Goal: Task Accomplishment & Management: Use online tool/utility

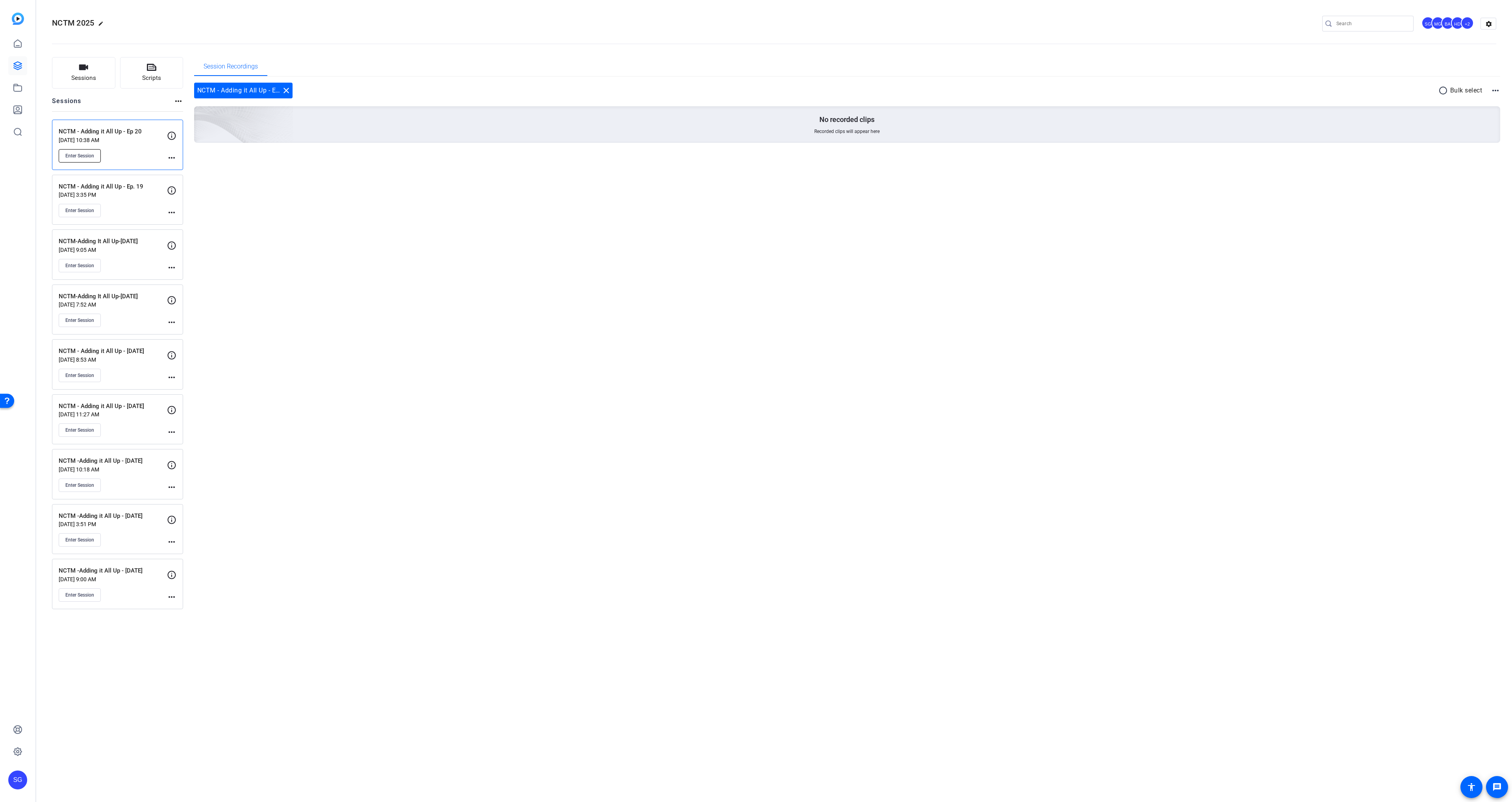
click at [75, 157] on span "Enter Session" at bounding box center [79, 155] width 29 height 6
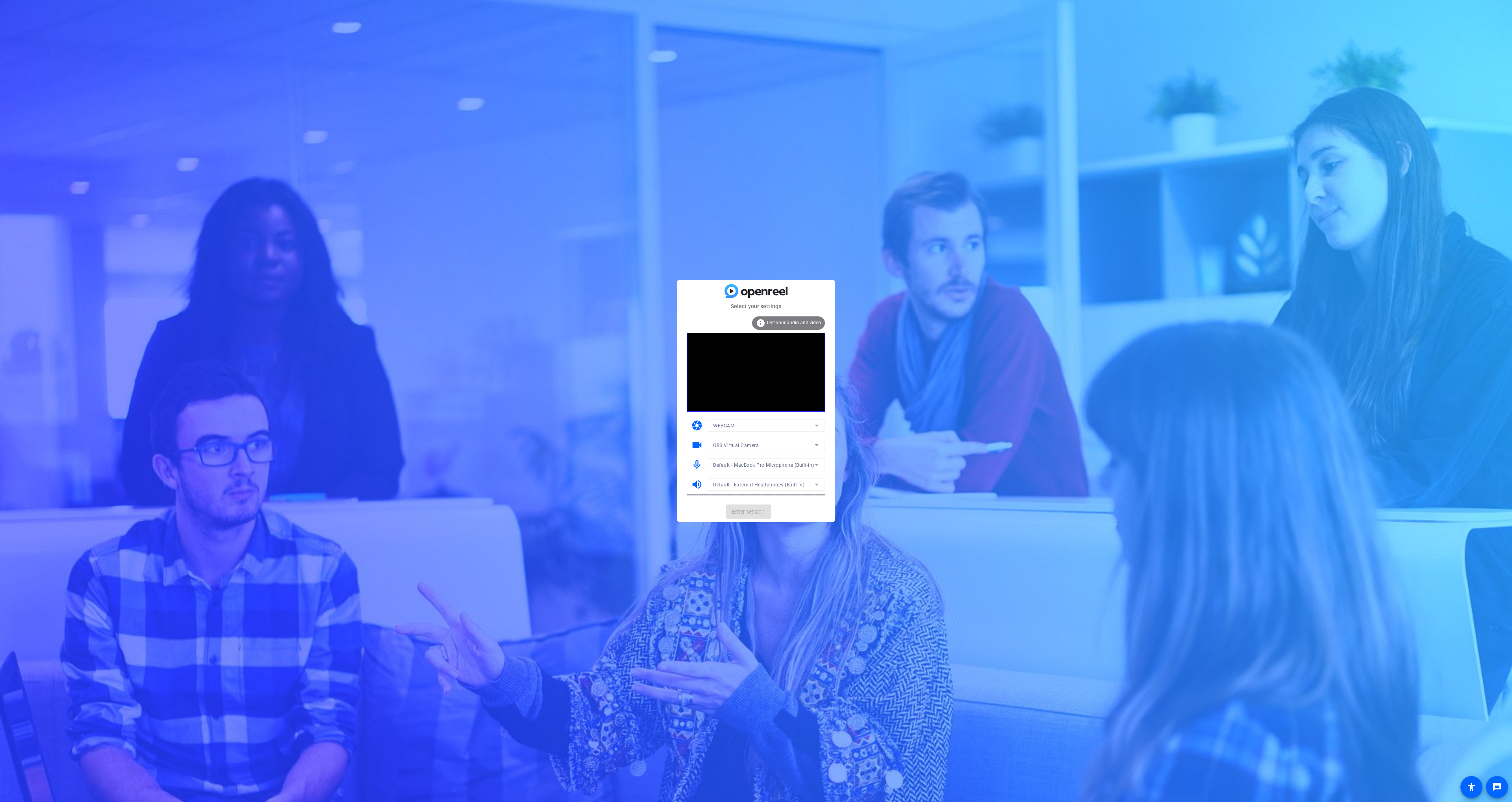
click at [737, 445] on mat-form-field "OBS Virtual Camera" at bounding box center [765, 445] width 118 height 12
click at [740, 444] on span "OBS Virtual Camera" at bounding box center [736, 445] width 46 height 5
click at [735, 473] on span "FaceTime HD Camera (3A71:F4B5)" at bounding box center [752, 473] width 79 height 9
click at [751, 516] on span "Enter session" at bounding box center [748, 512] width 33 height 8
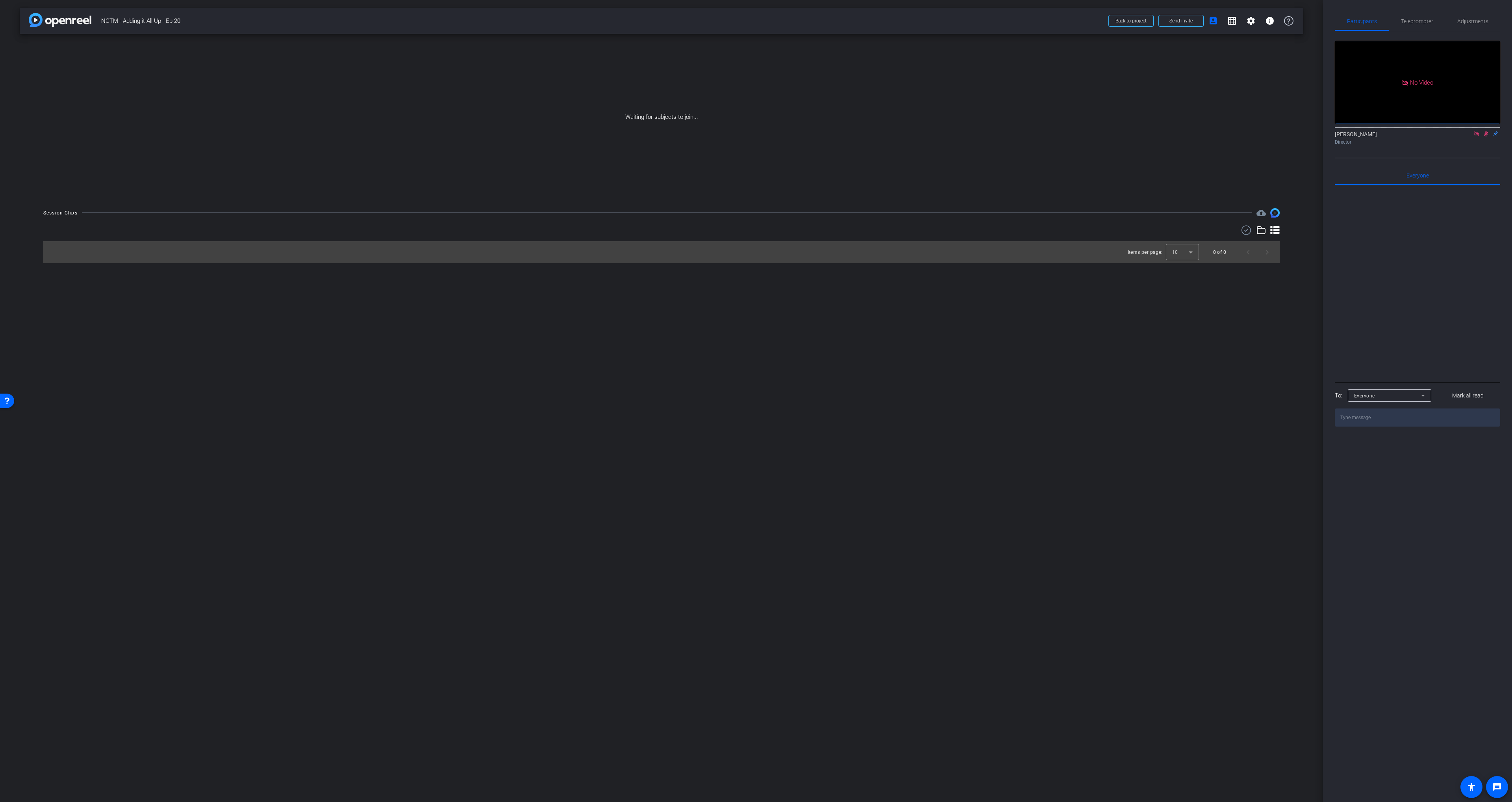
click at [1477, 137] on icon at bounding box center [1476, 133] width 6 height 5
click at [1173, 27] on span at bounding box center [1181, 21] width 45 height 19
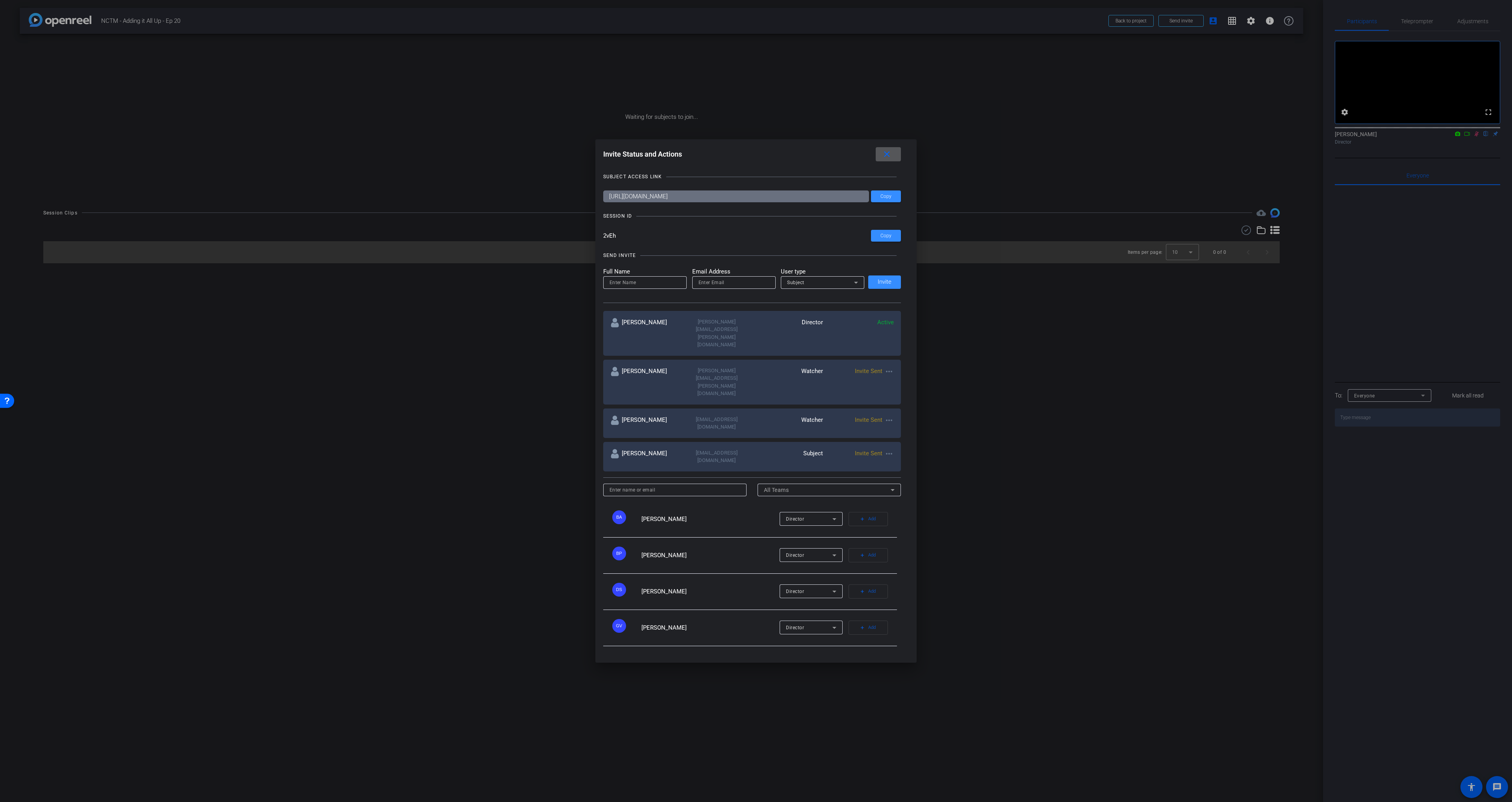
click at [717, 287] on input "email" at bounding box center [734, 283] width 71 height 9
paste input "vanessa@themathguru.ca"
type input "vanessa@themathguru.ca"
click at [662, 287] on input at bounding box center [644, 283] width 71 height 9
paste input "Vanessa Vakharia"
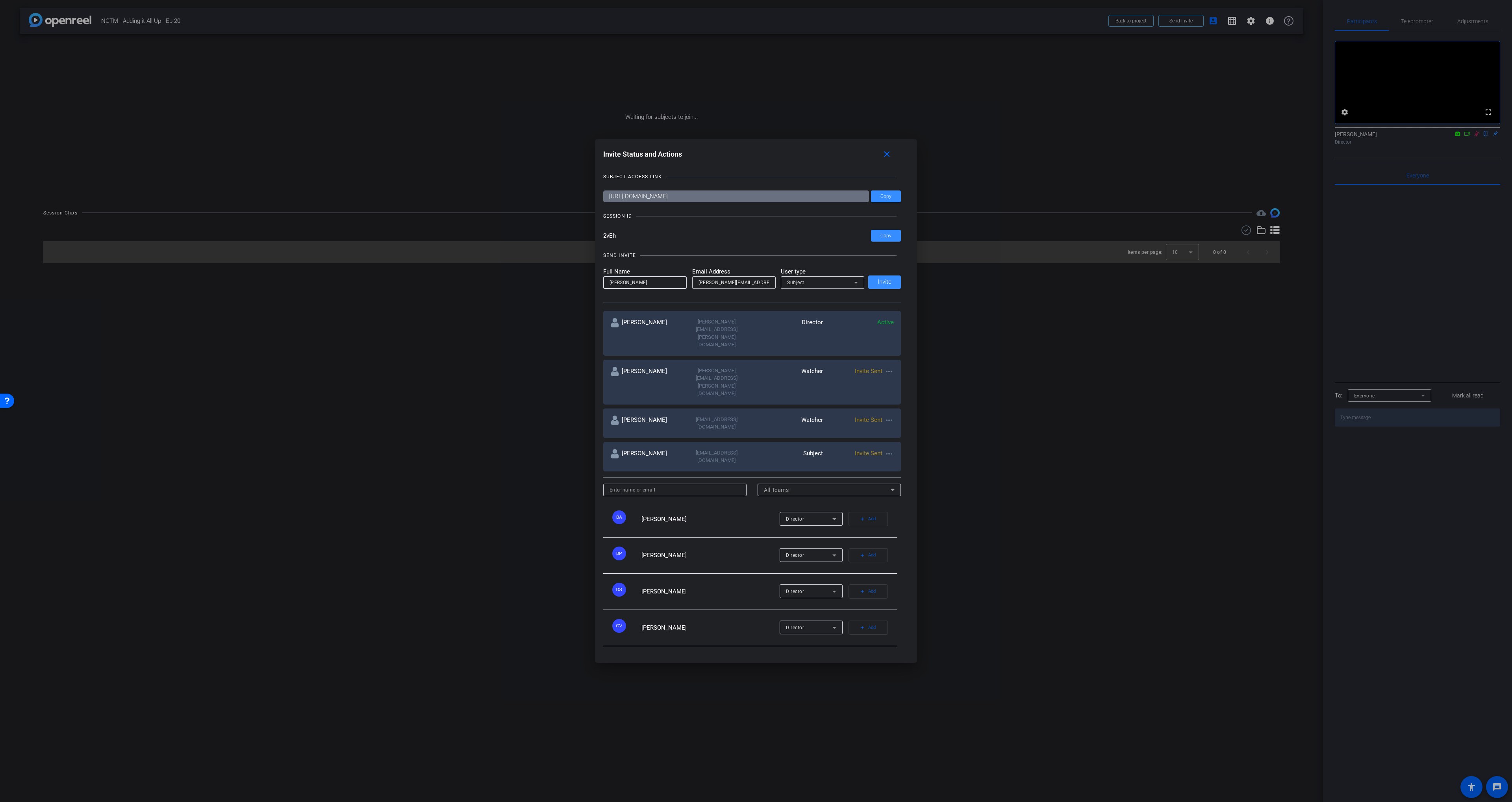
type input "Vanessa Vakharia"
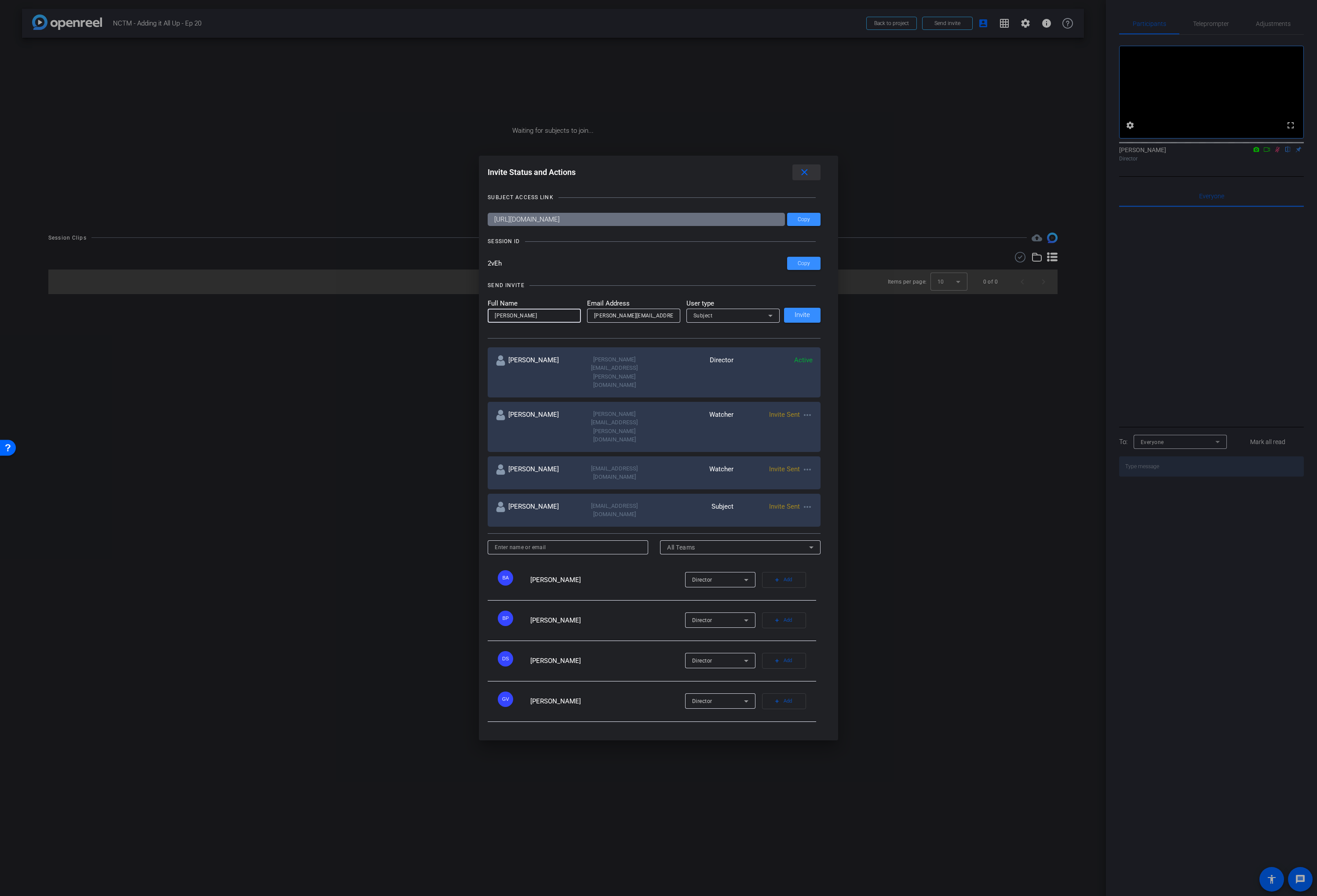
click at [812, 183] on span at bounding box center [806, 172] width 28 height 21
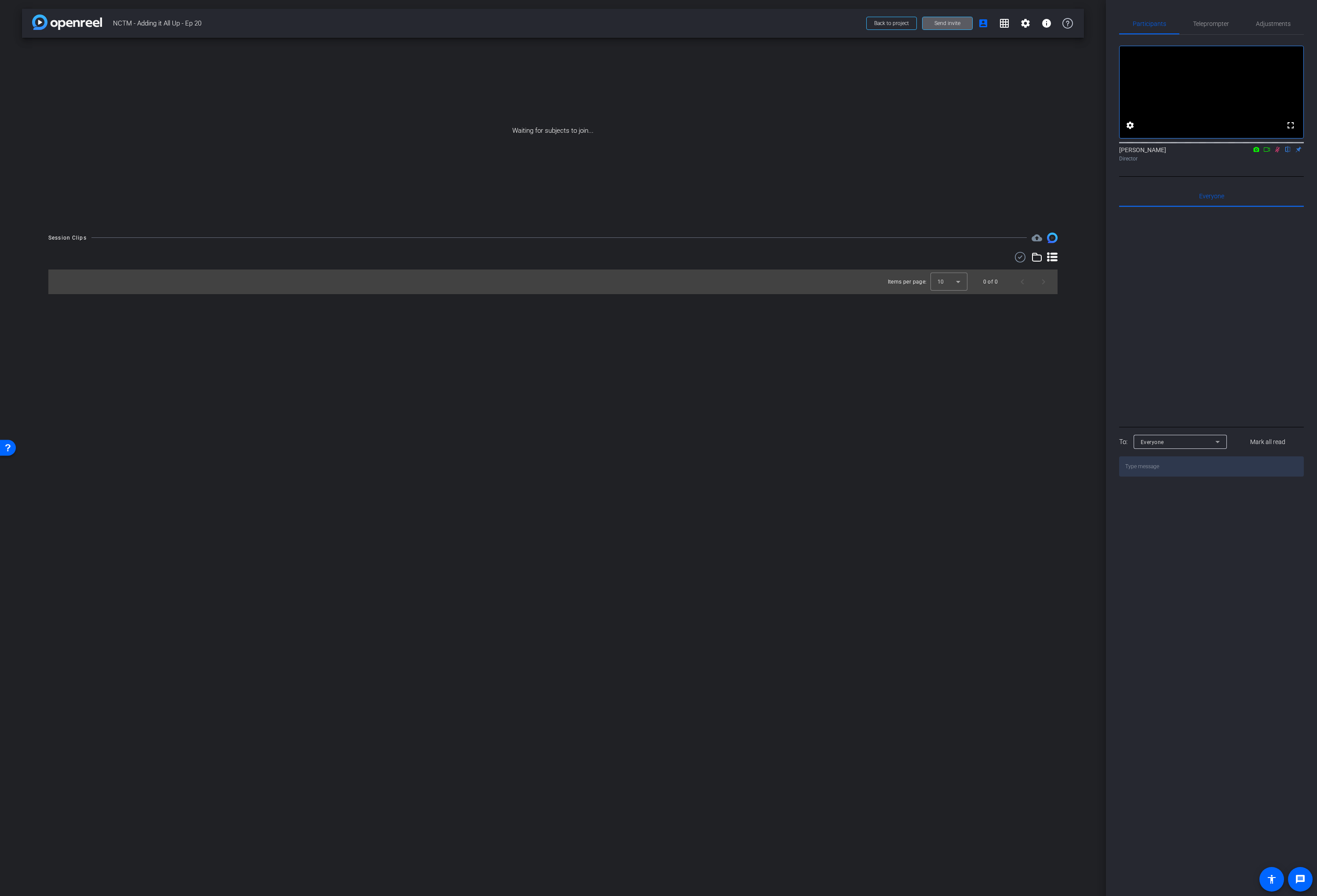
drag, startPoint x: 1265, startPoint y: 163, endPoint x: 1222, endPoint y: 166, distance: 43.1
click at [1265, 153] on icon at bounding box center [1267, 149] width 7 height 6
click at [940, 22] on span "Send invite" at bounding box center [948, 23] width 26 height 7
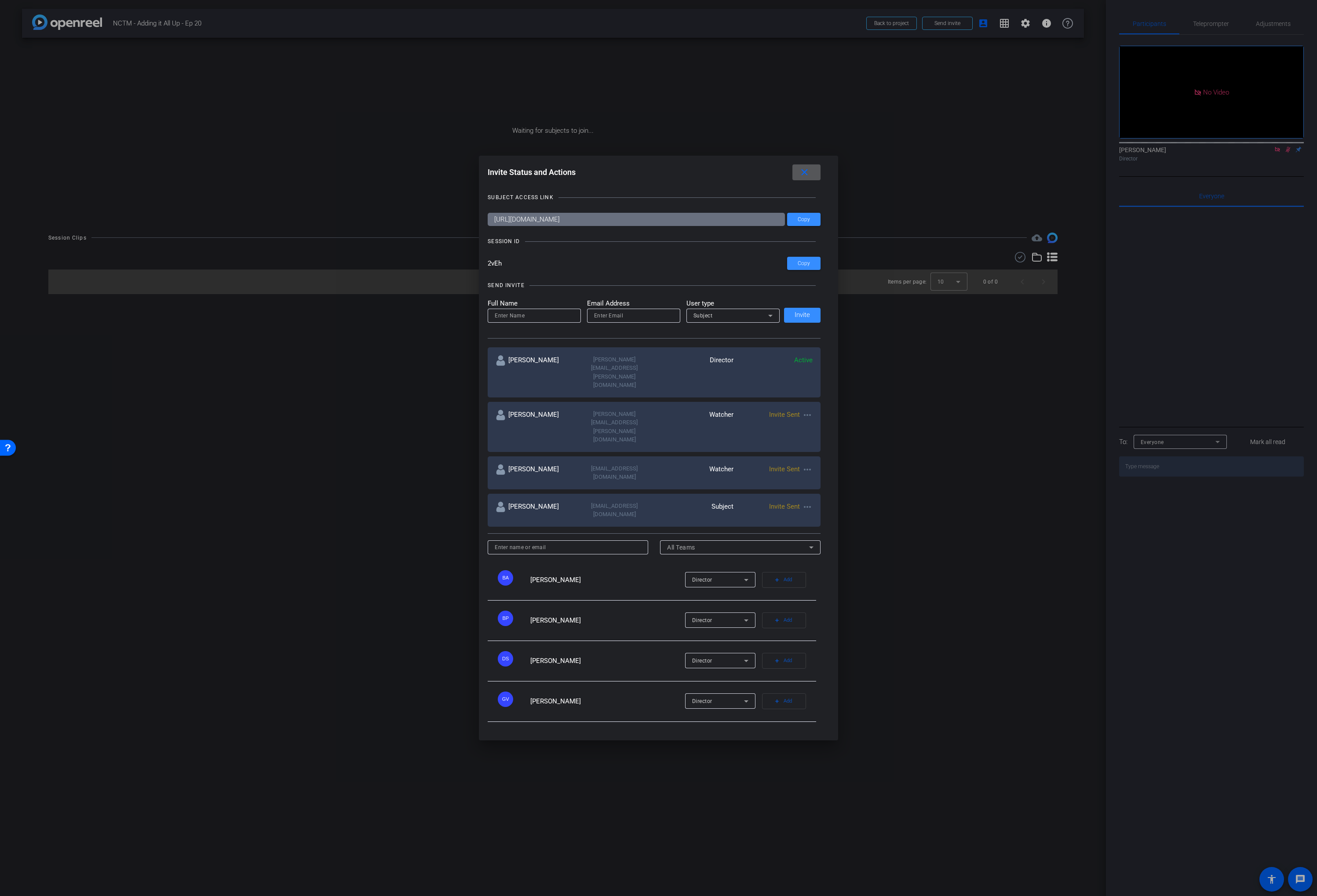
click at [600, 321] on input "email" at bounding box center [633, 316] width 79 height 10
paste input "vanessa@themathguru.ca"
type input "vanessa@themathguru.ca"
click at [523, 321] on input at bounding box center [534, 316] width 79 height 10
paste input "Vanessa Vakharia"
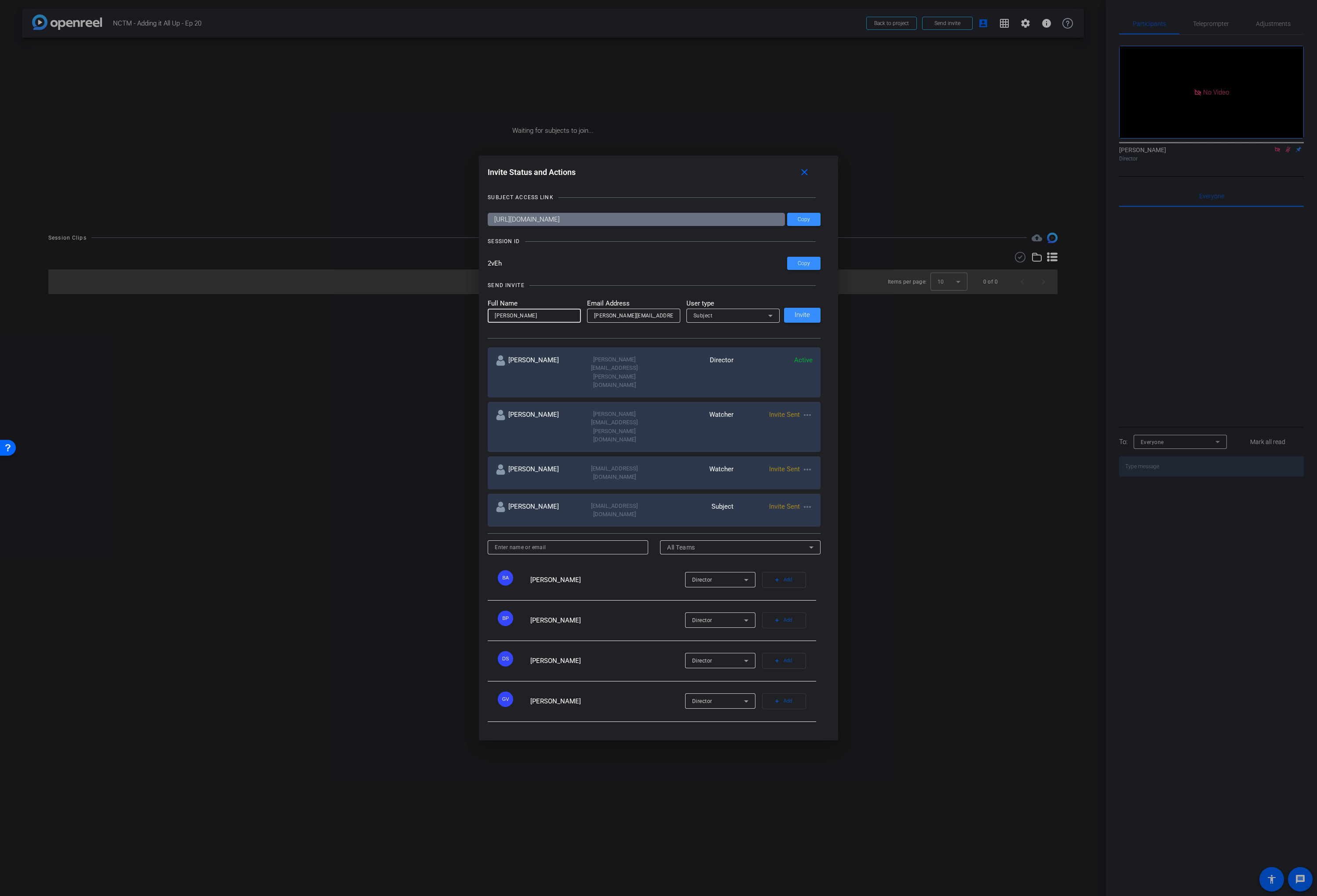
type input "Vanessa Vakharia"
click at [608, 270] on input "2vEh" at bounding box center [637, 263] width 300 height 13
click at [798, 319] on span "Invite" at bounding box center [802, 315] width 15 height 7
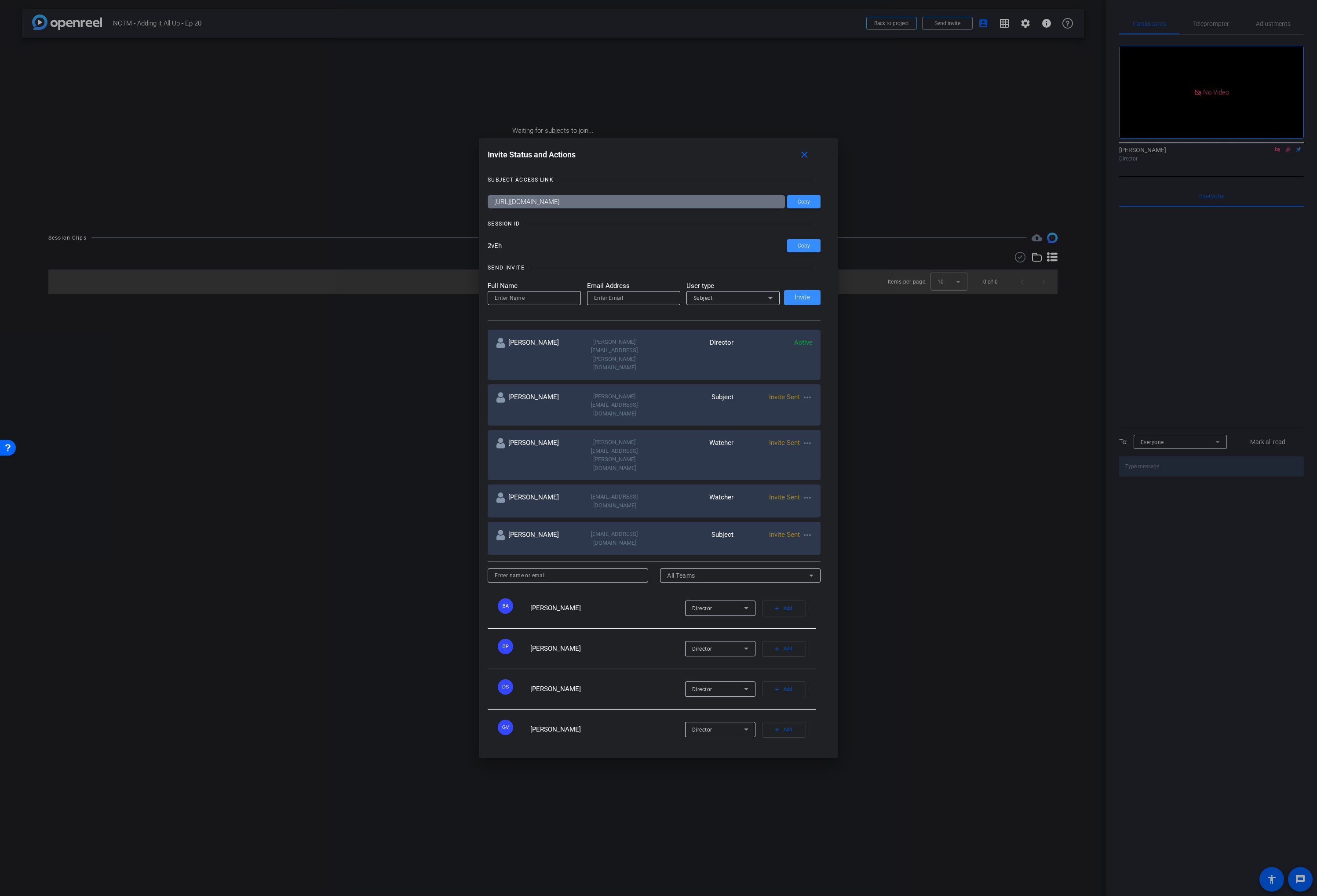
click at [531, 303] on input at bounding box center [534, 298] width 79 height 10
paste input "[PERSON_NAME]"
type input "[PERSON_NAME]"
click at [604, 303] on input "email" at bounding box center [633, 298] width 79 height 10
paste input "deweyg@nctm.org"
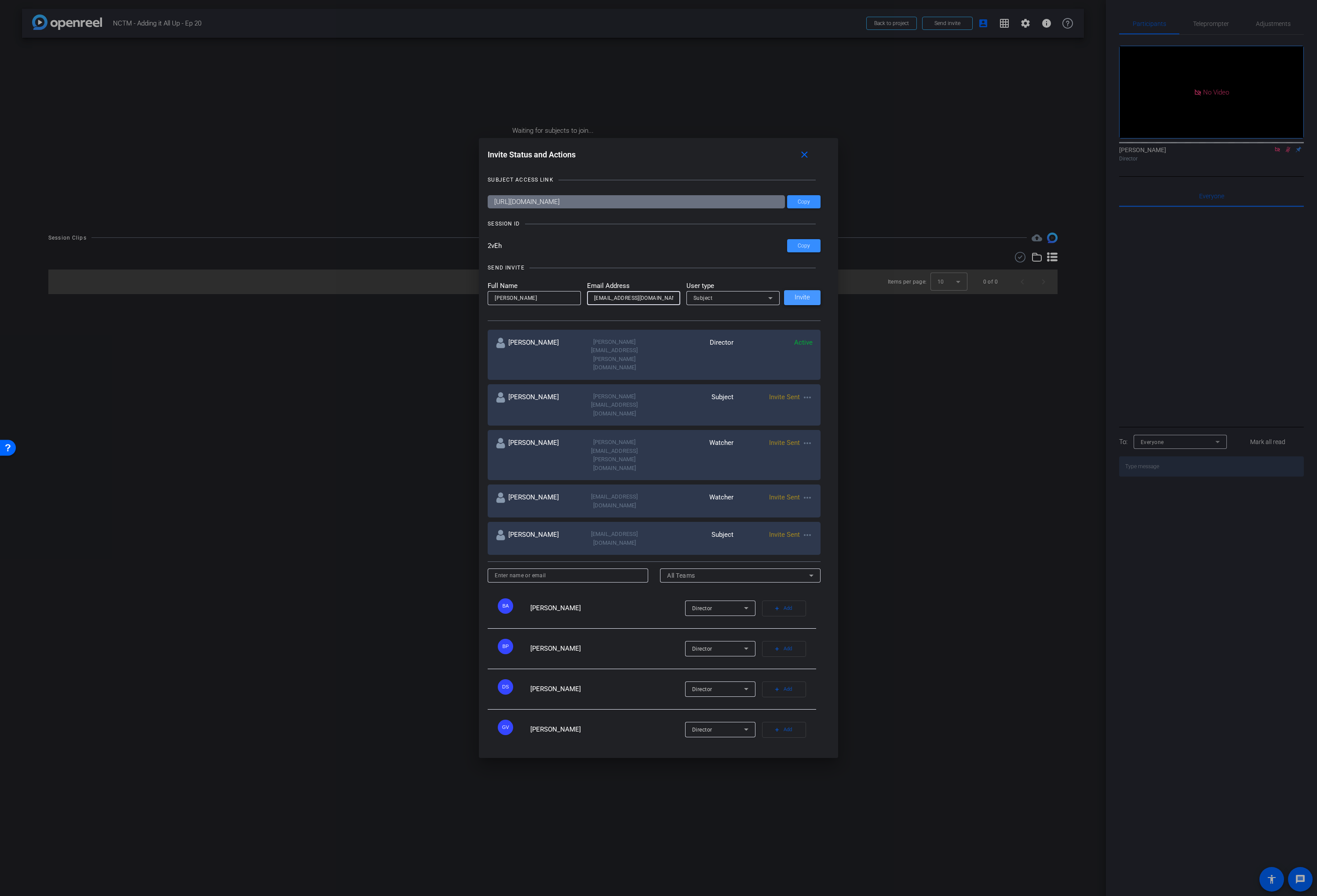
type input "deweyg@nctm.org"
click at [805, 308] on span at bounding box center [802, 298] width 37 height 21
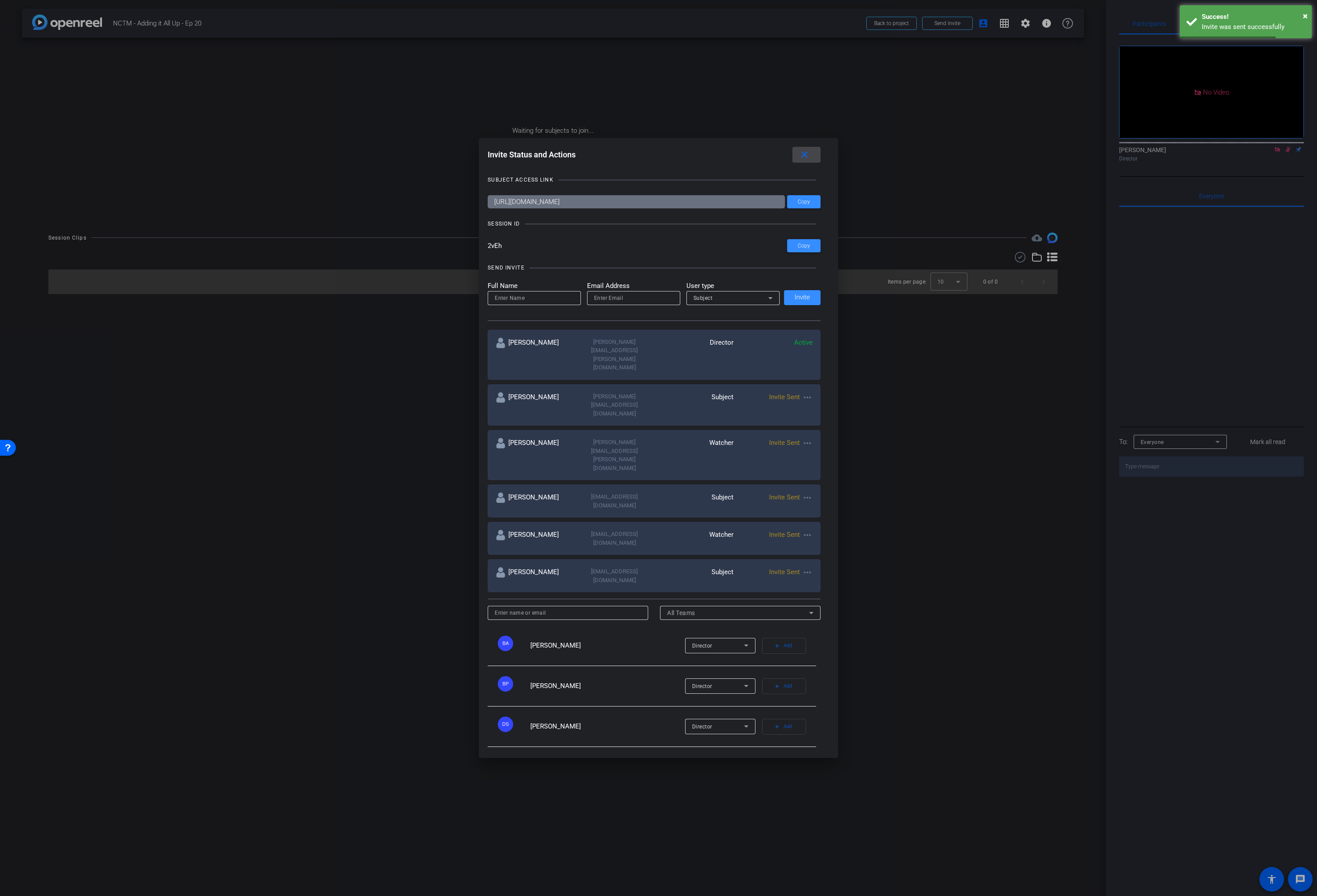
click at [805, 161] on mat-icon "close" at bounding box center [804, 155] width 11 height 11
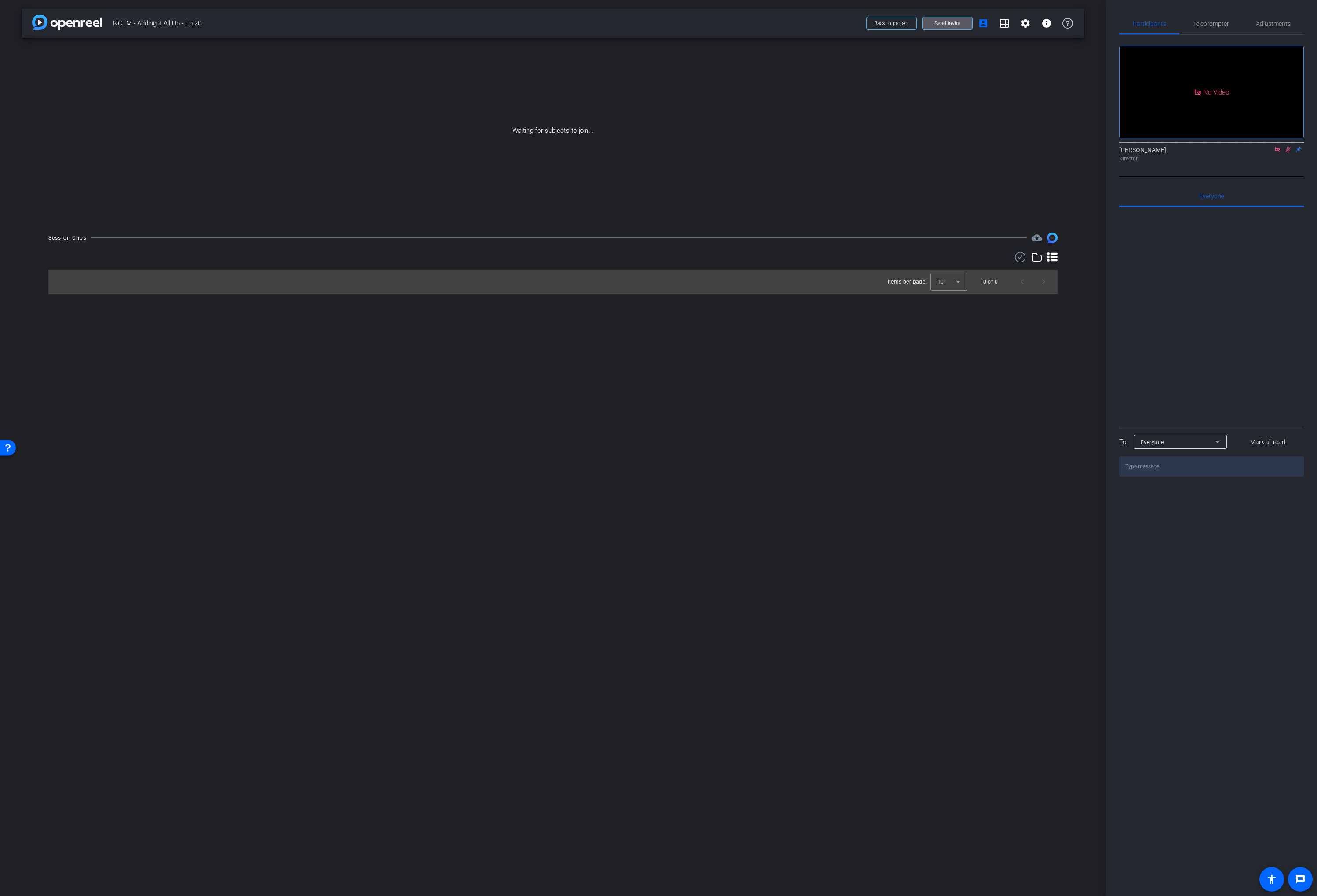
click at [953, 24] on span "Send invite" at bounding box center [948, 23] width 26 height 7
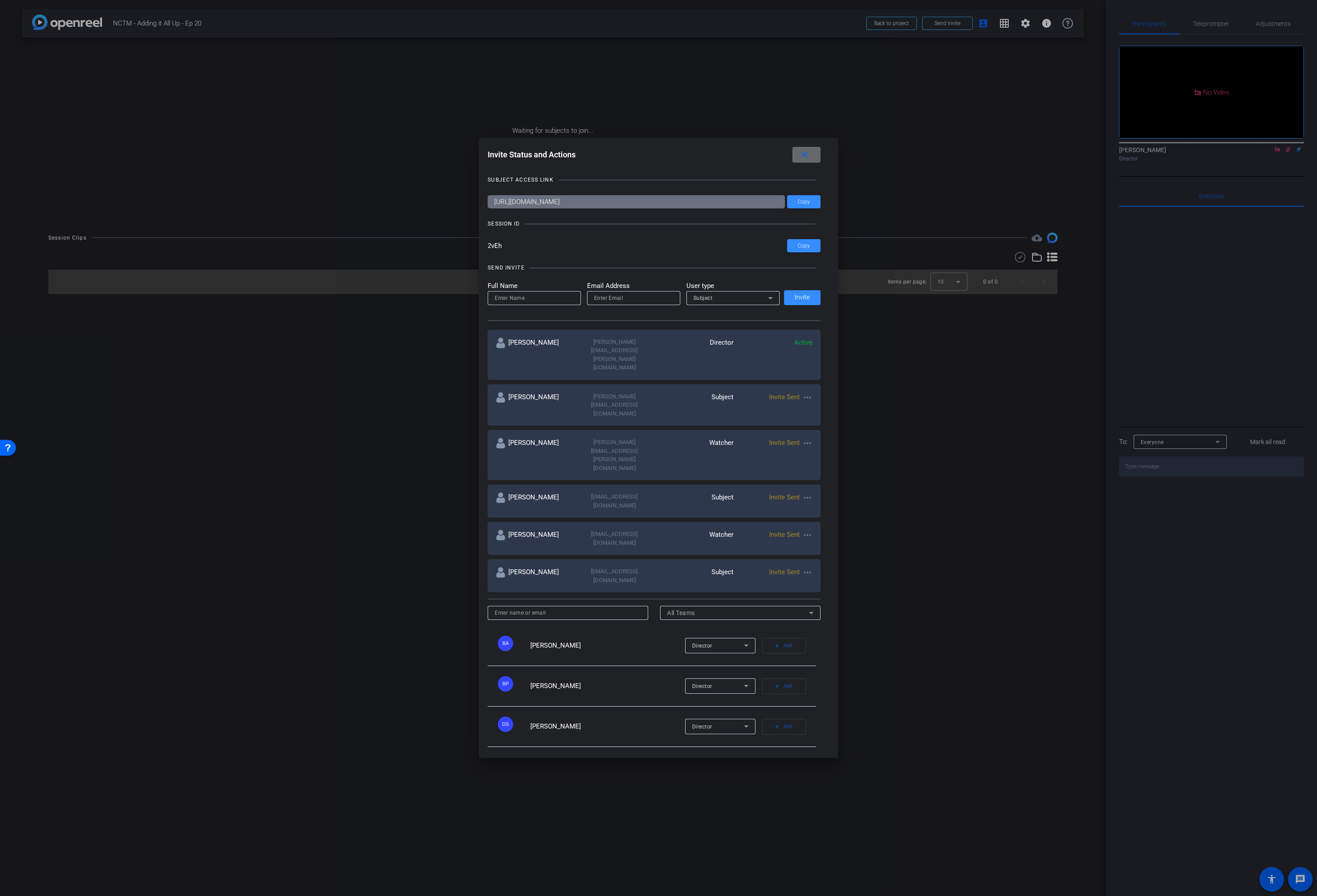
click at [804, 161] on mat-icon "close" at bounding box center [804, 155] width 11 height 11
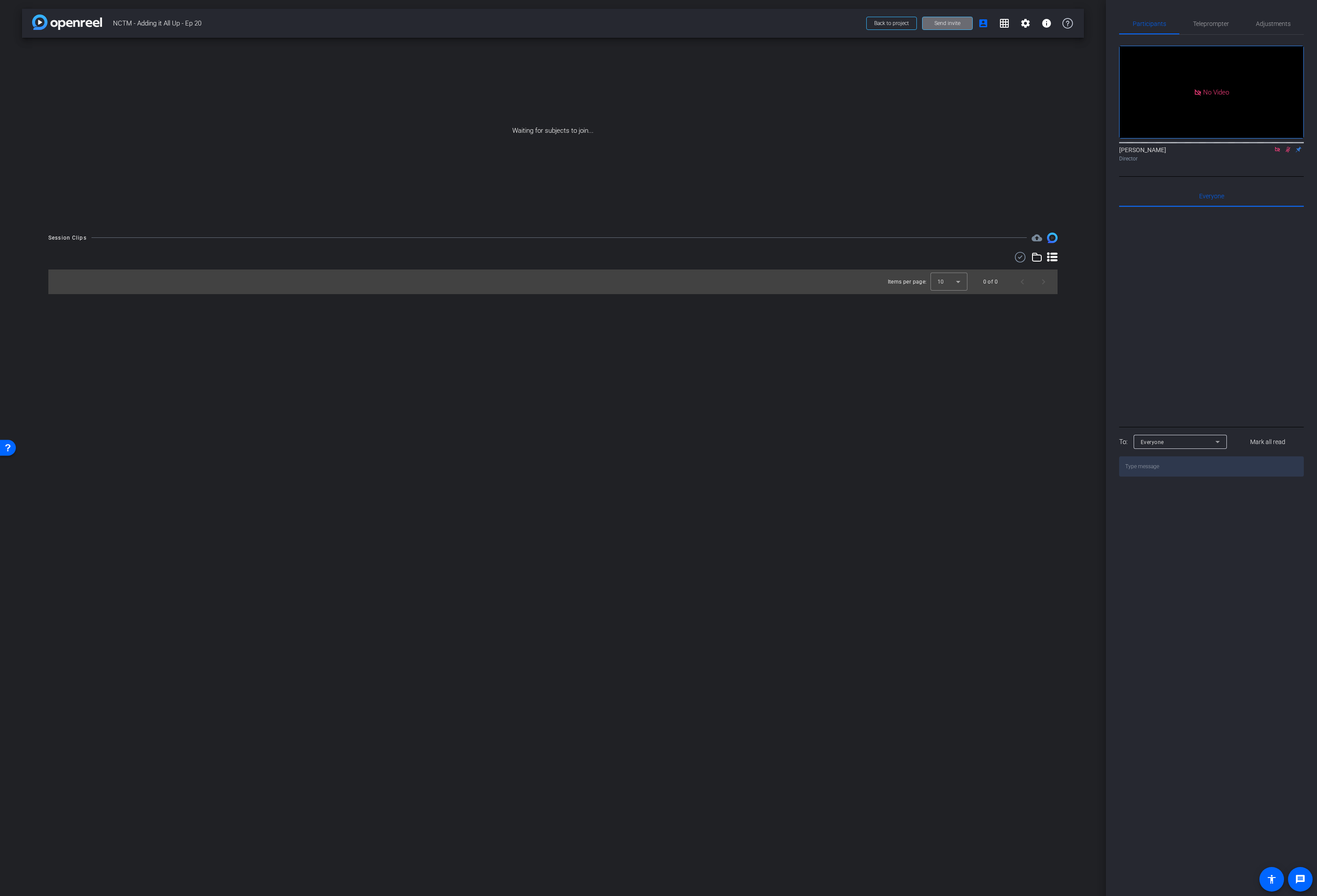
click at [939, 26] on span "Send invite" at bounding box center [948, 23] width 26 height 7
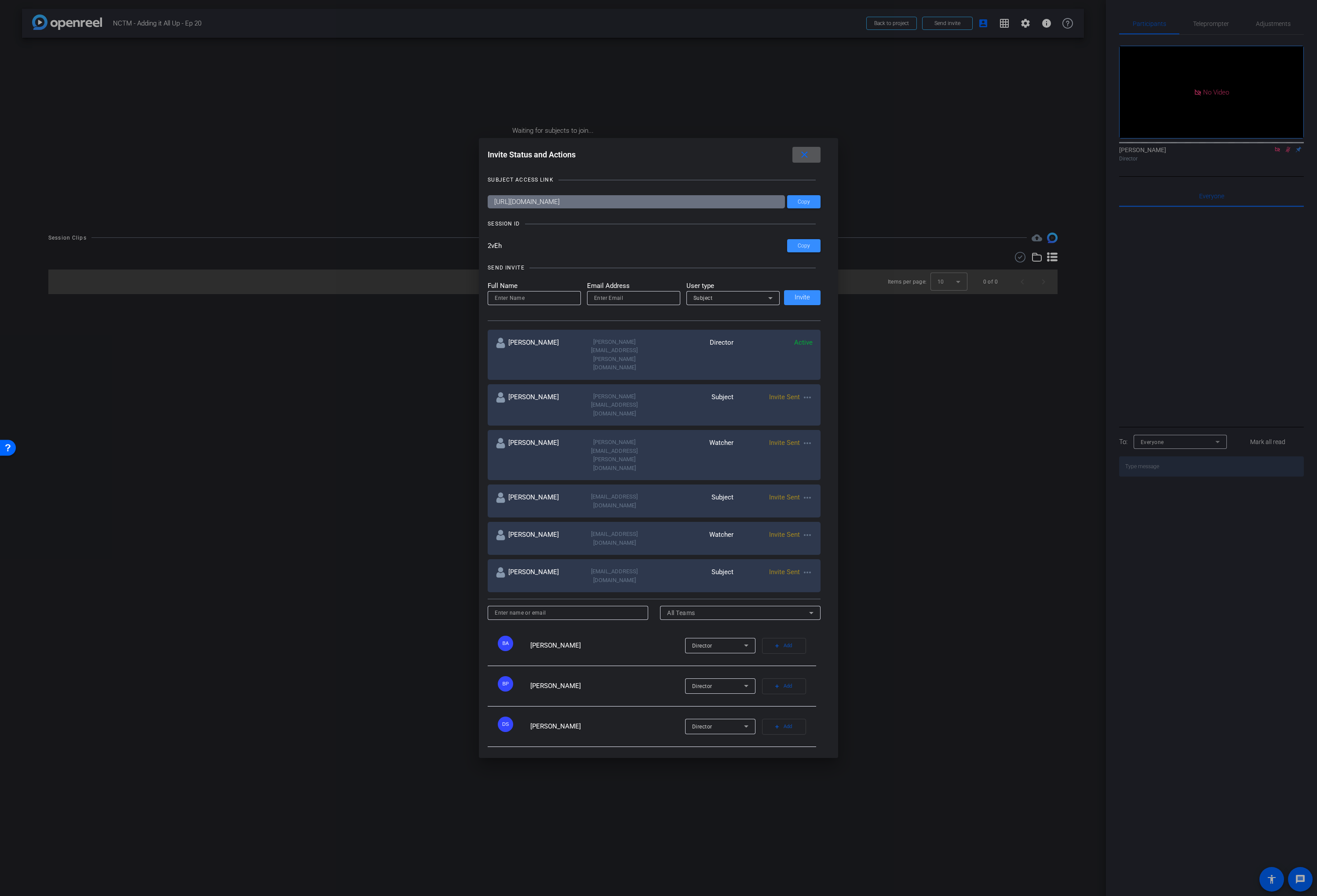
click at [809, 161] on mat-icon "close" at bounding box center [804, 155] width 11 height 11
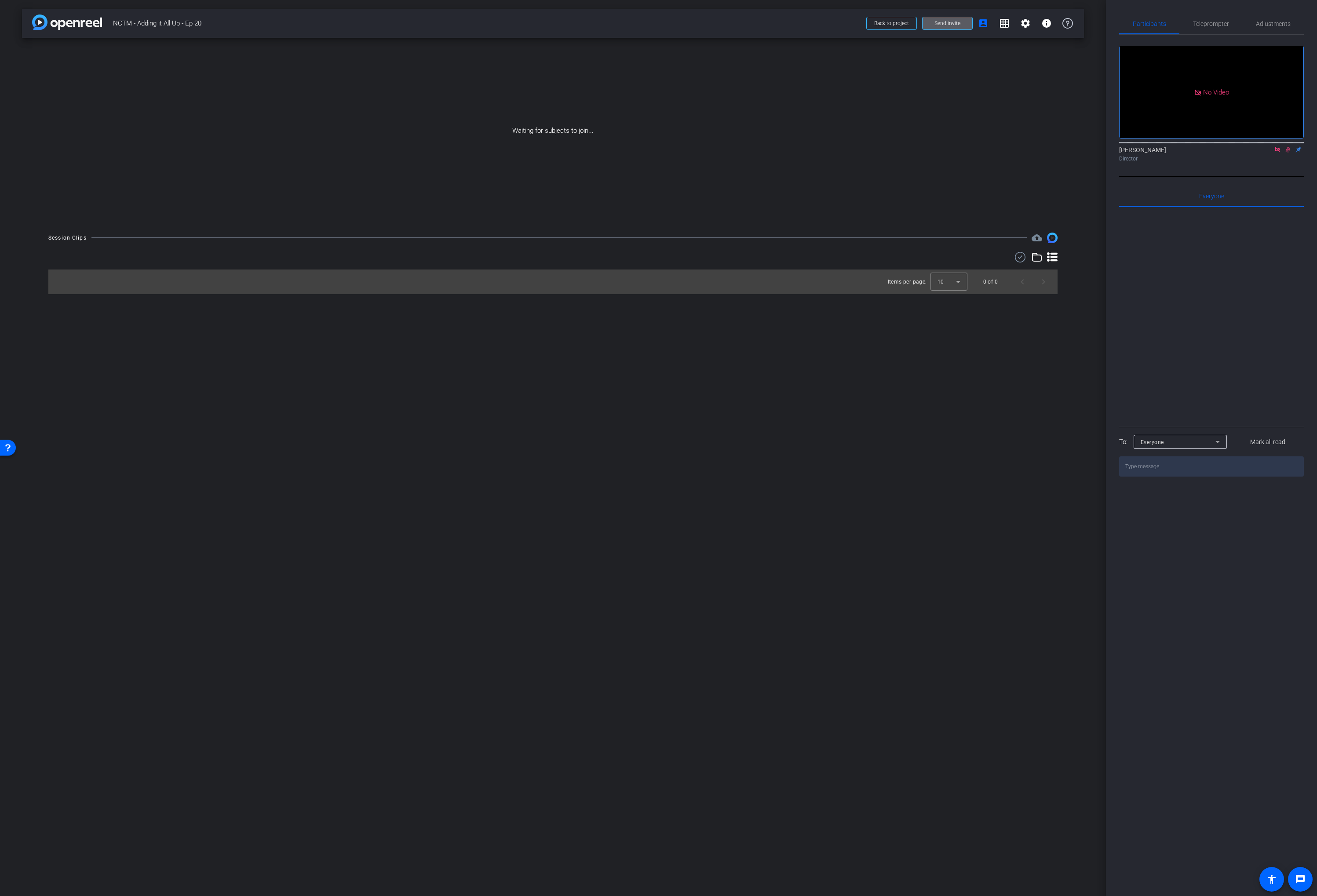
click at [943, 24] on span "Send invite" at bounding box center [948, 23] width 26 height 7
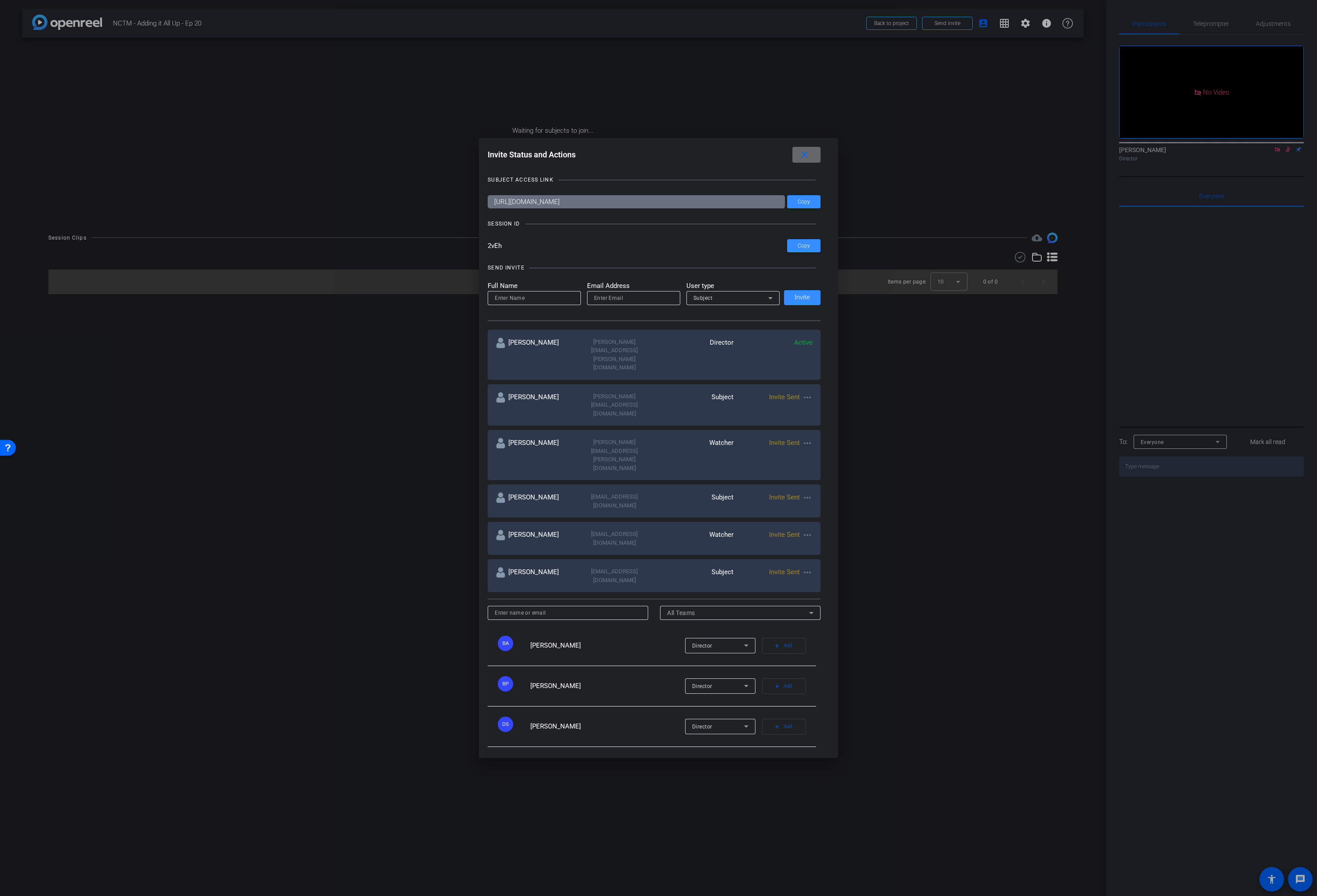
click at [804, 161] on mat-icon "close" at bounding box center [804, 155] width 11 height 11
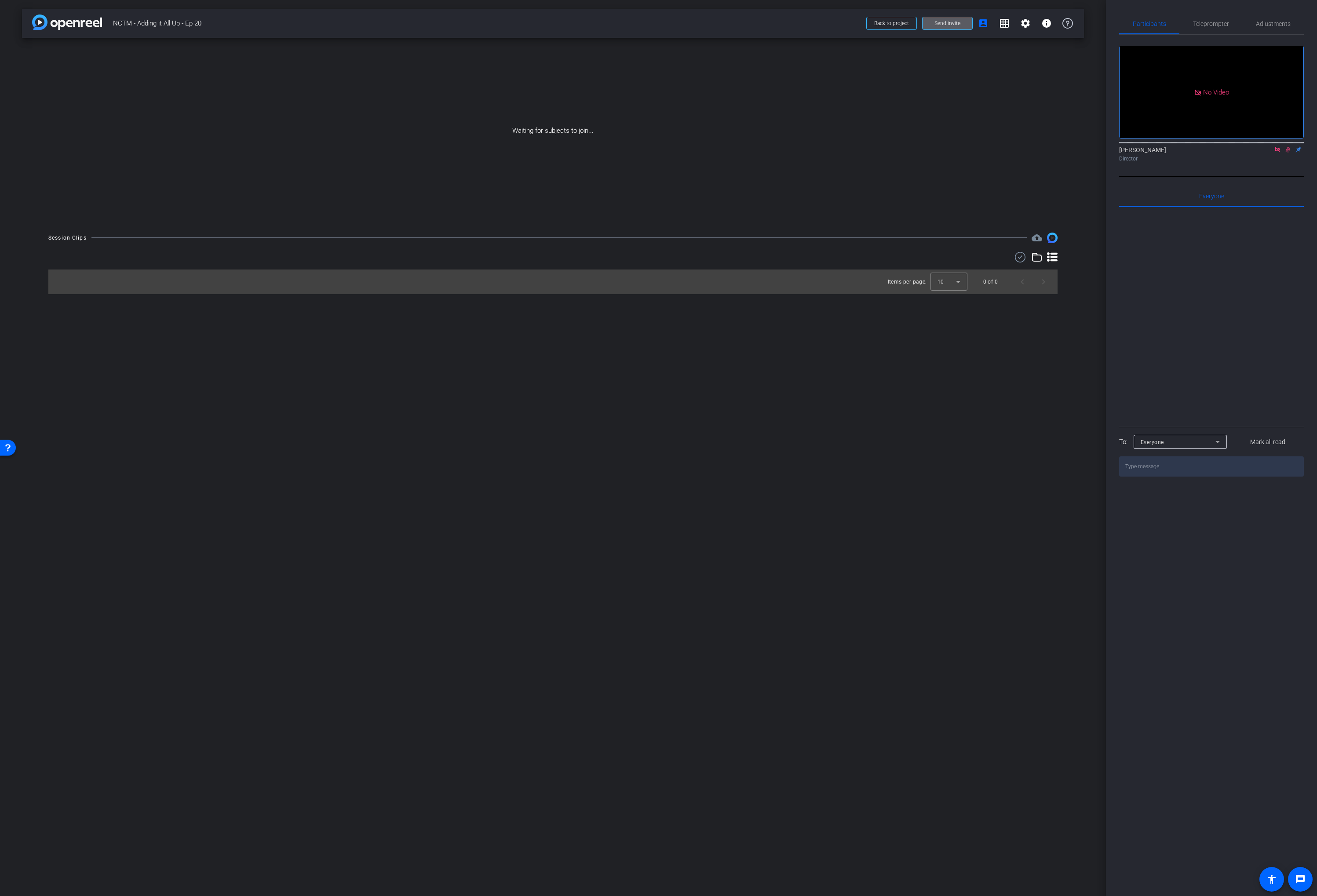
click at [829, 12] on div "arrow_back NCTM - Adding it All Up - Ep 20 Back to project Send invite account_…" at bounding box center [553, 23] width 1062 height 29
click at [936, 104] on div "Waiting for subjects to join..." at bounding box center [553, 131] width 1062 height 186
click at [968, 64] on div "Waiting for subjects to join..." at bounding box center [553, 131] width 1062 height 186
click at [942, 26] on button "Send invite" at bounding box center [947, 23] width 50 height 13
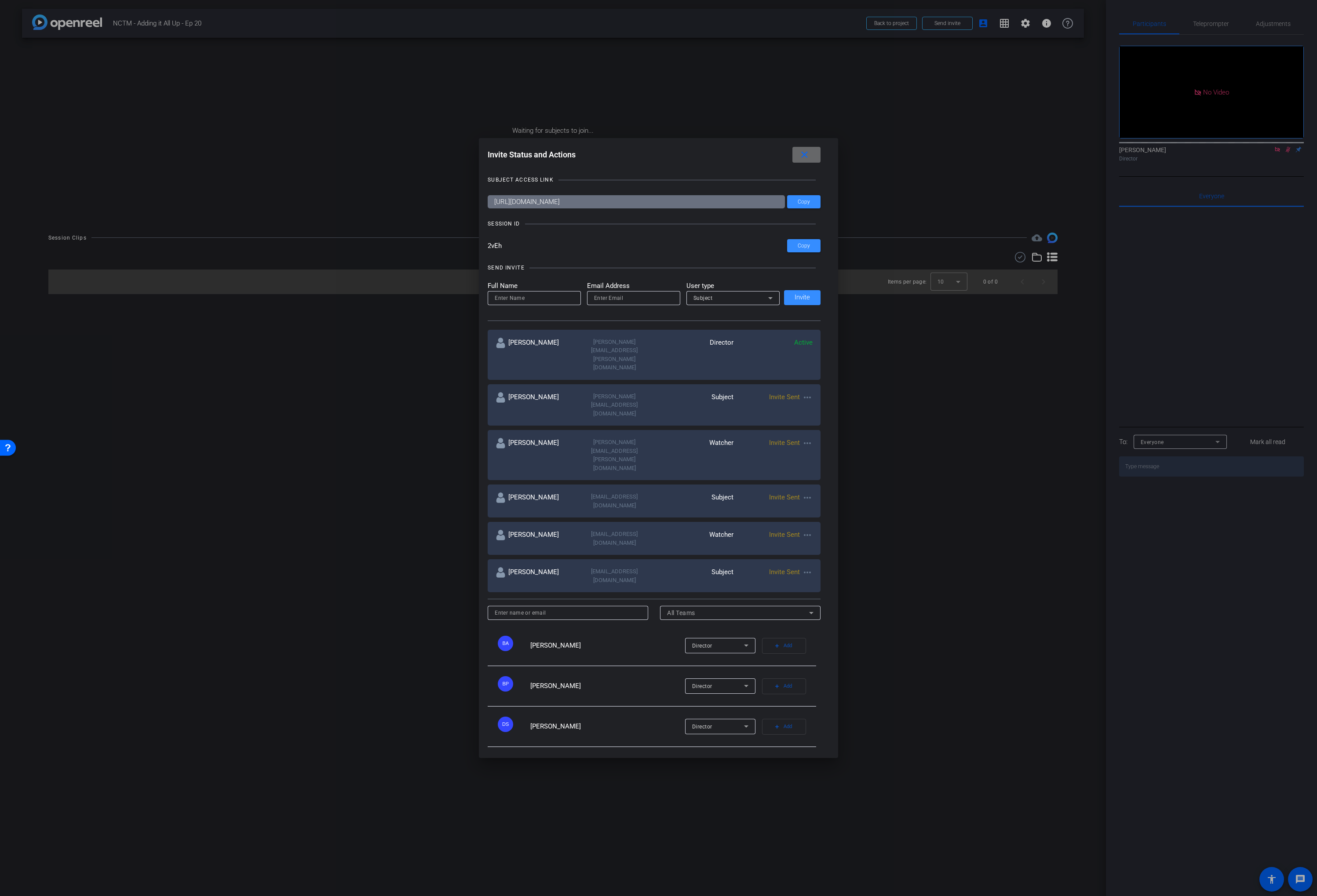
click at [803, 161] on mat-icon "close" at bounding box center [804, 155] width 11 height 11
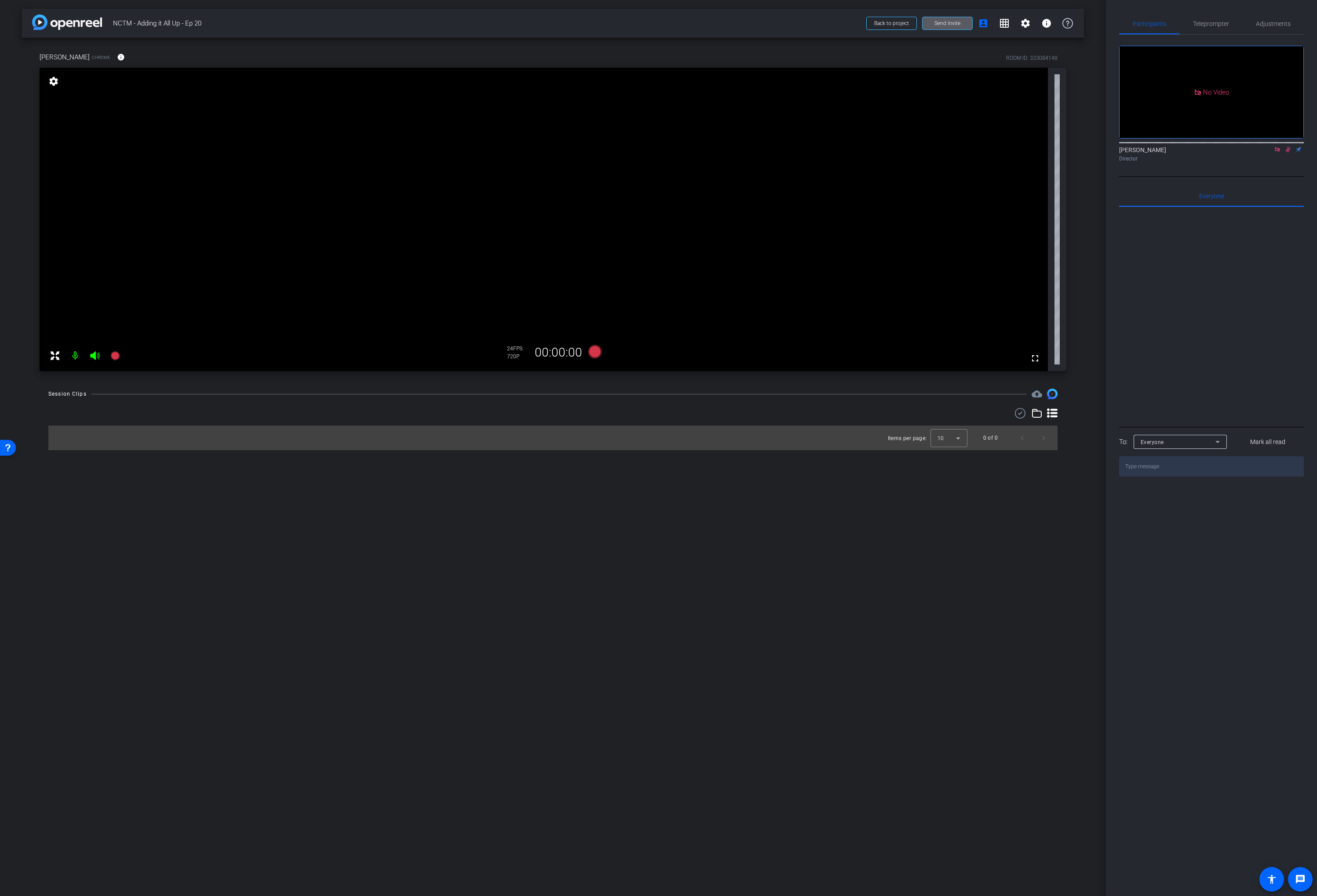
click at [1284, 153] on mat-icon at bounding box center [1288, 149] width 10 height 8
click at [1272, 153] on mat-icon at bounding box center [1278, 149] width 10 height 8
click at [1258, 33] on span "Adjustments" at bounding box center [1273, 24] width 35 height 21
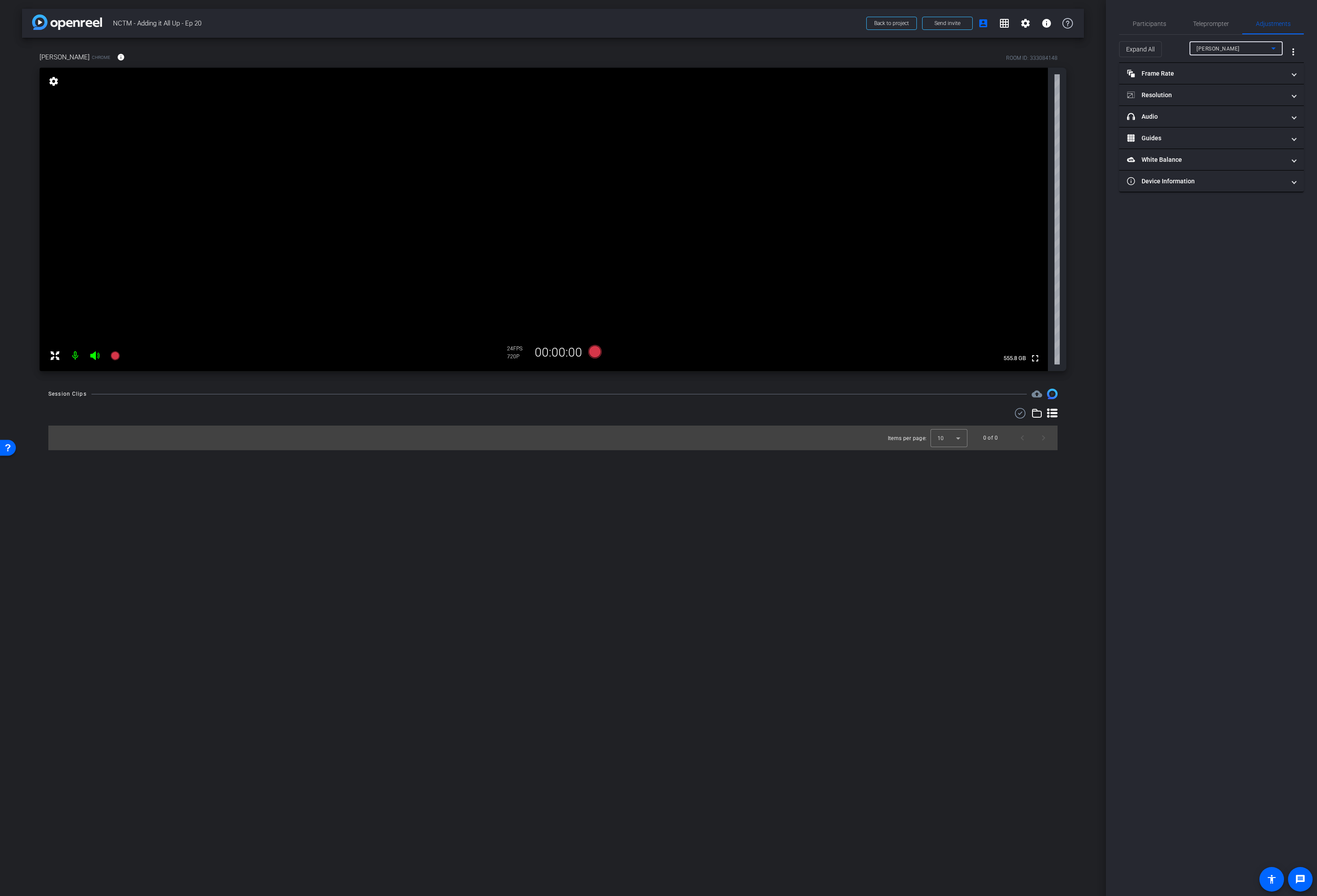
click at [1231, 47] on span "Vanessa Vakharia" at bounding box center [1218, 49] width 43 height 6
click at [1146, 71] on div at bounding box center [658, 448] width 1317 height 896
drag, startPoint x: 1166, startPoint y: 98, endPoint x: 1172, endPoint y: 97, distance: 6.1
click at [1166, 98] on mat-panel-title "Resolution" at bounding box center [1206, 95] width 158 height 9
click at [1223, 128] on div "1080" at bounding box center [1219, 128] width 33 height 15
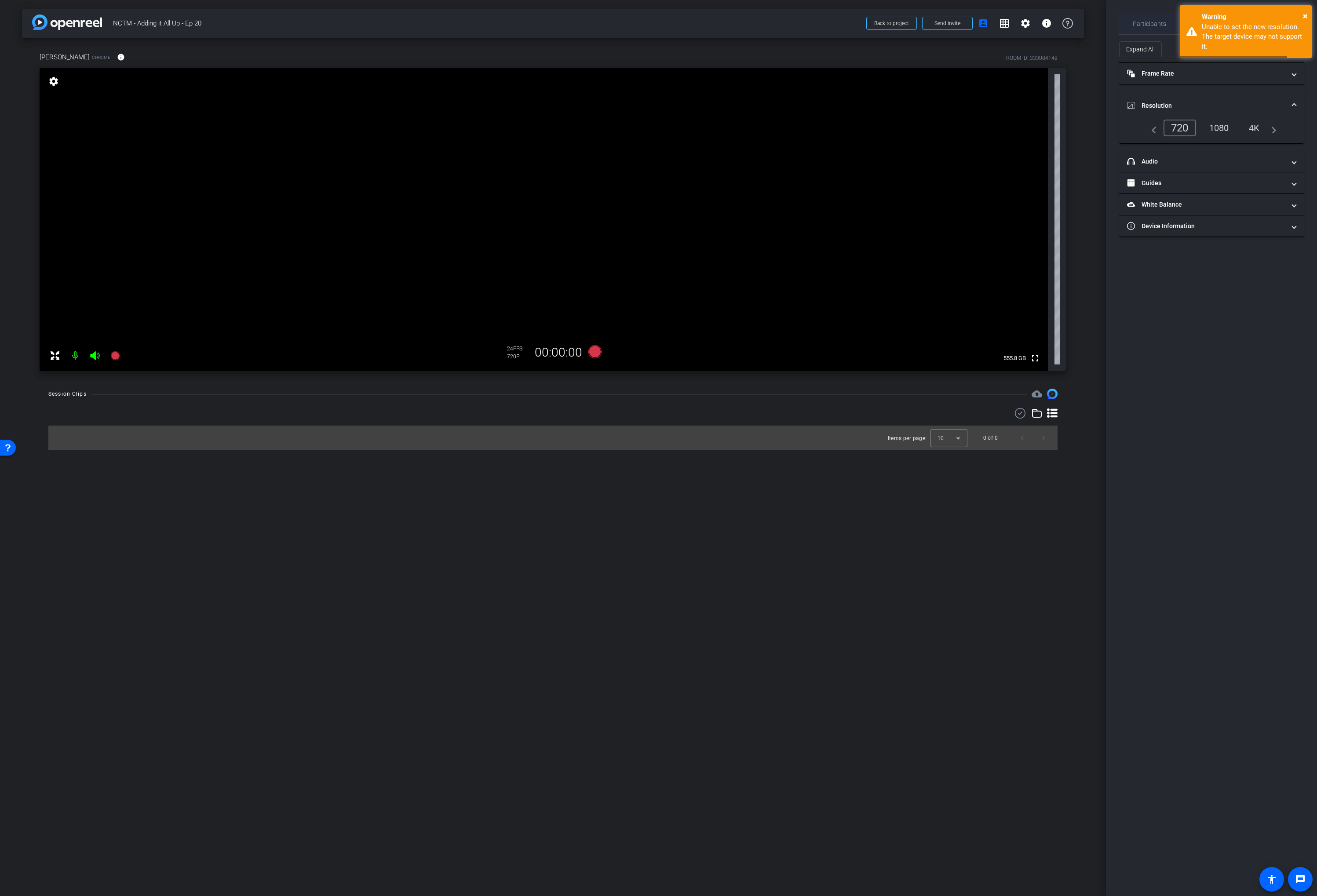
drag, startPoint x: 1150, startPoint y: 22, endPoint x: 1161, endPoint y: 23, distance: 11.0
click at [1151, 22] on span "Participants" at bounding box center [1149, 24] width 33 height 6
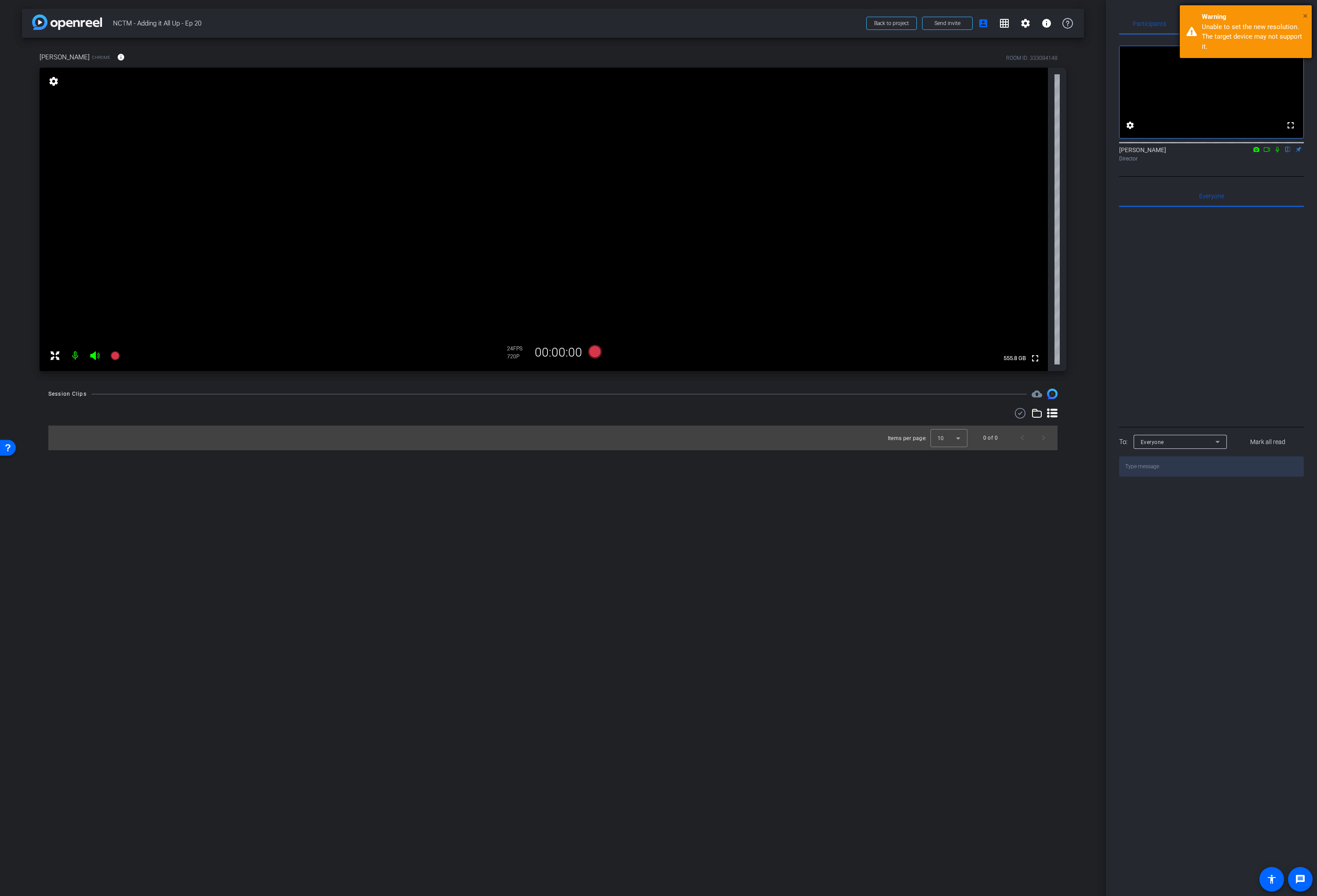
click at [1305, 16] on span "×" at bounding box center [1305, 16] width 5 height 10
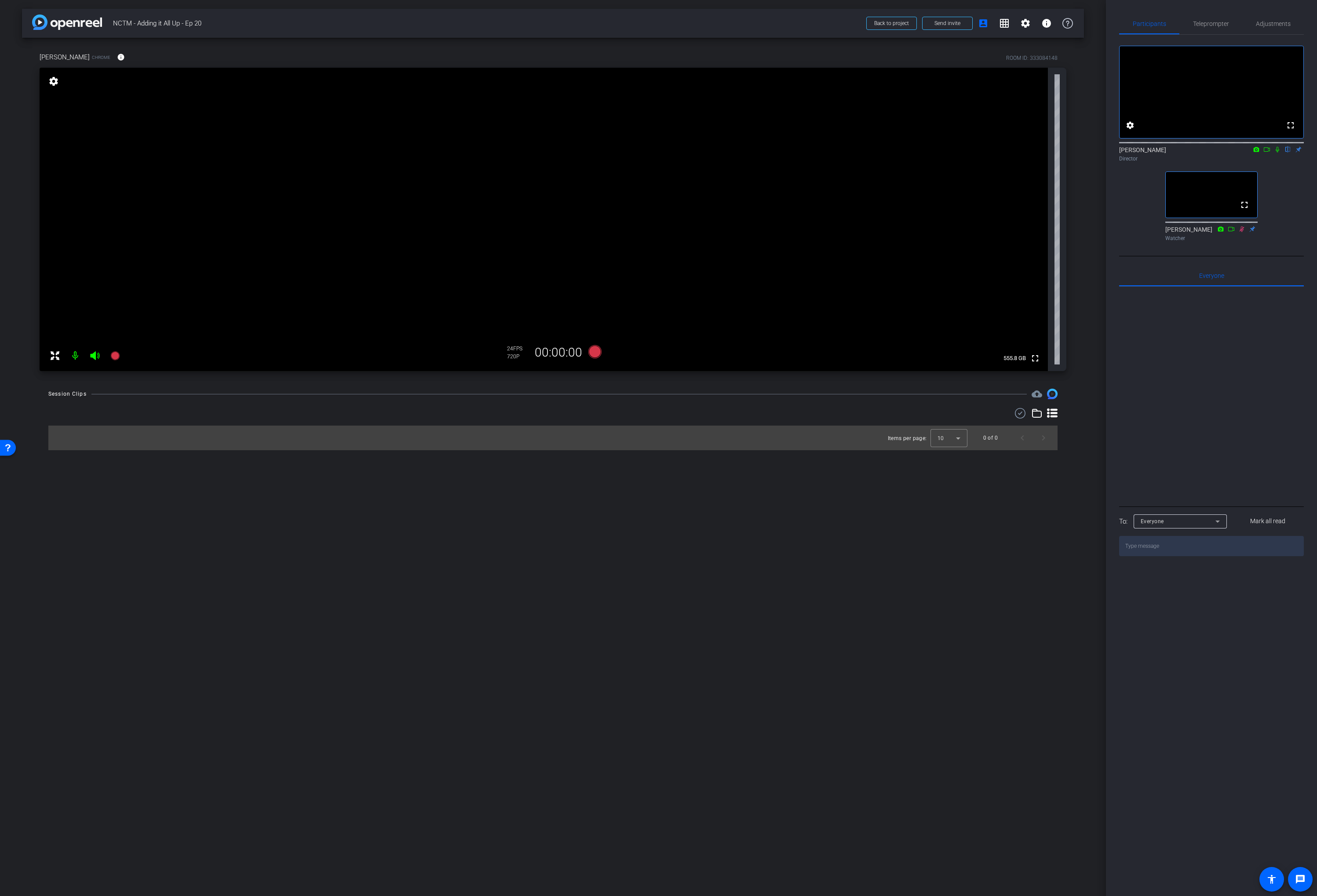
click at [711, 476] on div "arrow_back NCTM - Adding it All Up - Ep 20 Back to project Send invite account_…" at bounding box center [553, 448] width 1106 height 896
click at [607, 473] on div "arrow_back NCTM - Adding it All Up - Ep 20 Back to project Send invite account_…" at bounding box center [553, 448] width 1106 height 896
drag, startPoint x: 1282, startPoint y: 20, endPoint x: 1270, endPoint y: 28, distance: 14.4
click at [1282, 21] on span "Adjustments" at bounding box center [1273, 24] width 35 height 6
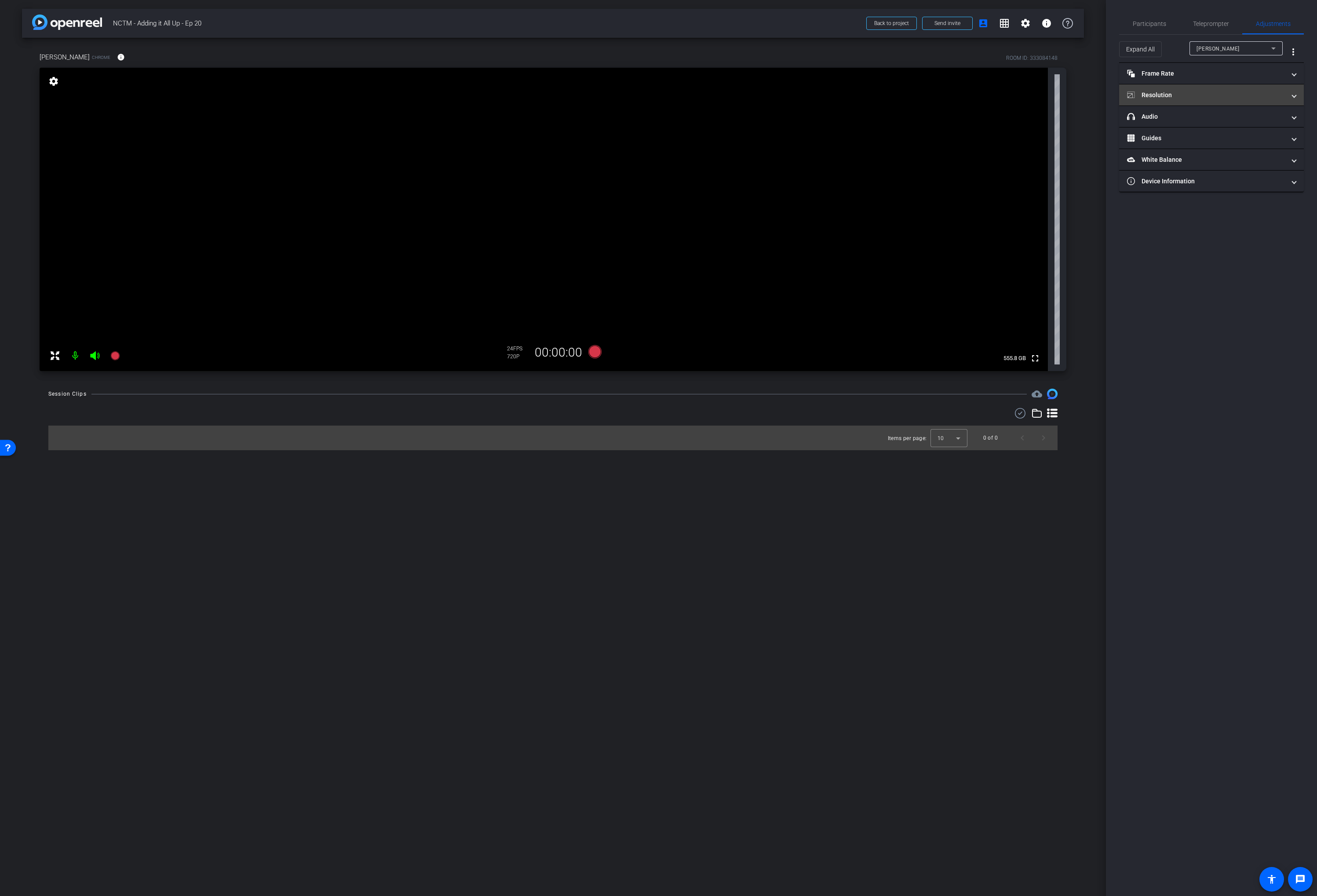
click at [1189, 93] on mat-panel-title "Resolution" at bounding box center [1206, 95] width 158 height 9
click at [1145, 18] on span "Participants" at bounding box center [1149, 24] width 33 height 21
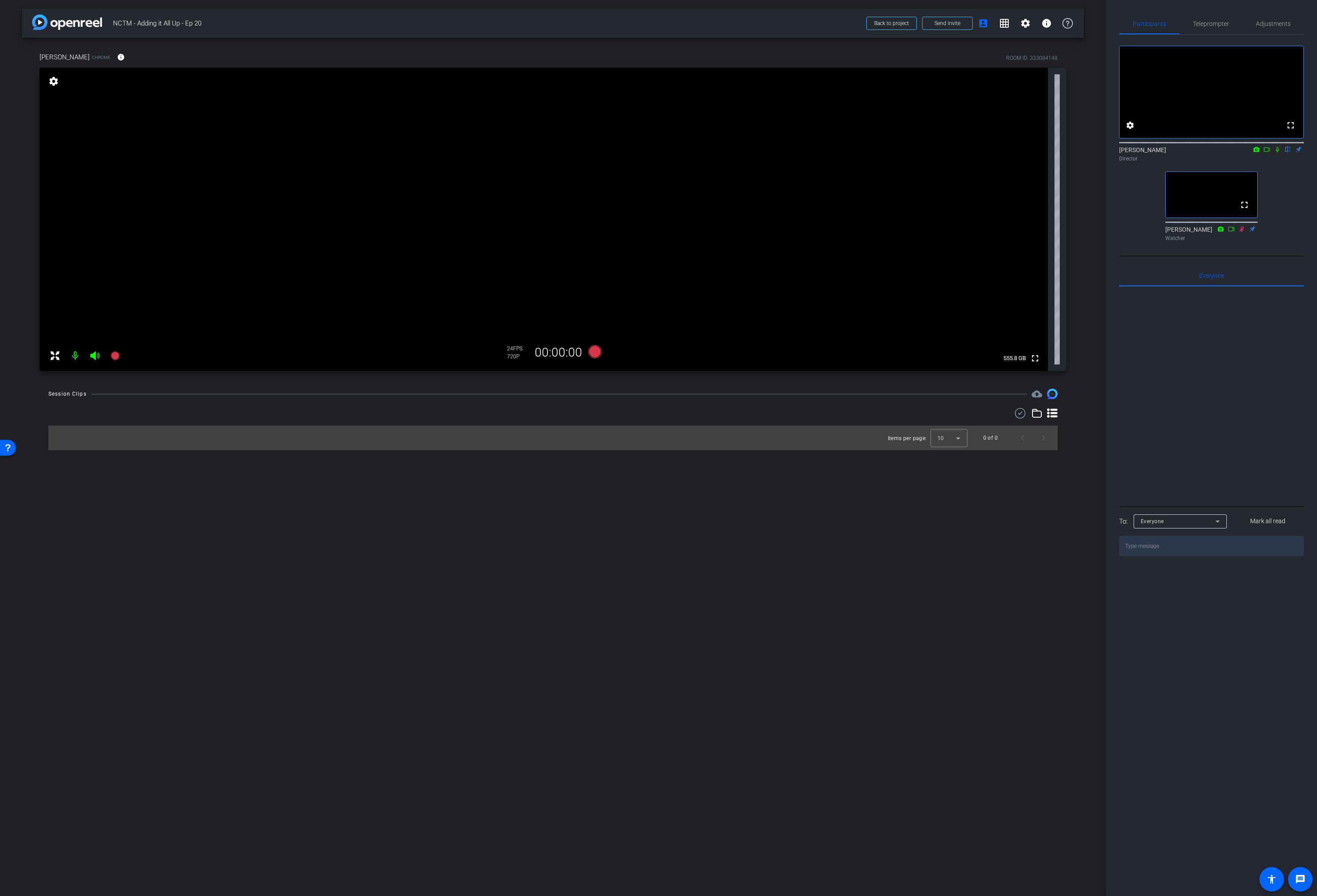
click at [589, 407] on div "Session Clips cloud_upload Items per page: 10 0 of 0" at bounding box center [553, 419] width 1062 height 62
click at [597, 354] on icon at bounding box center [595, 352] width 13 height 13
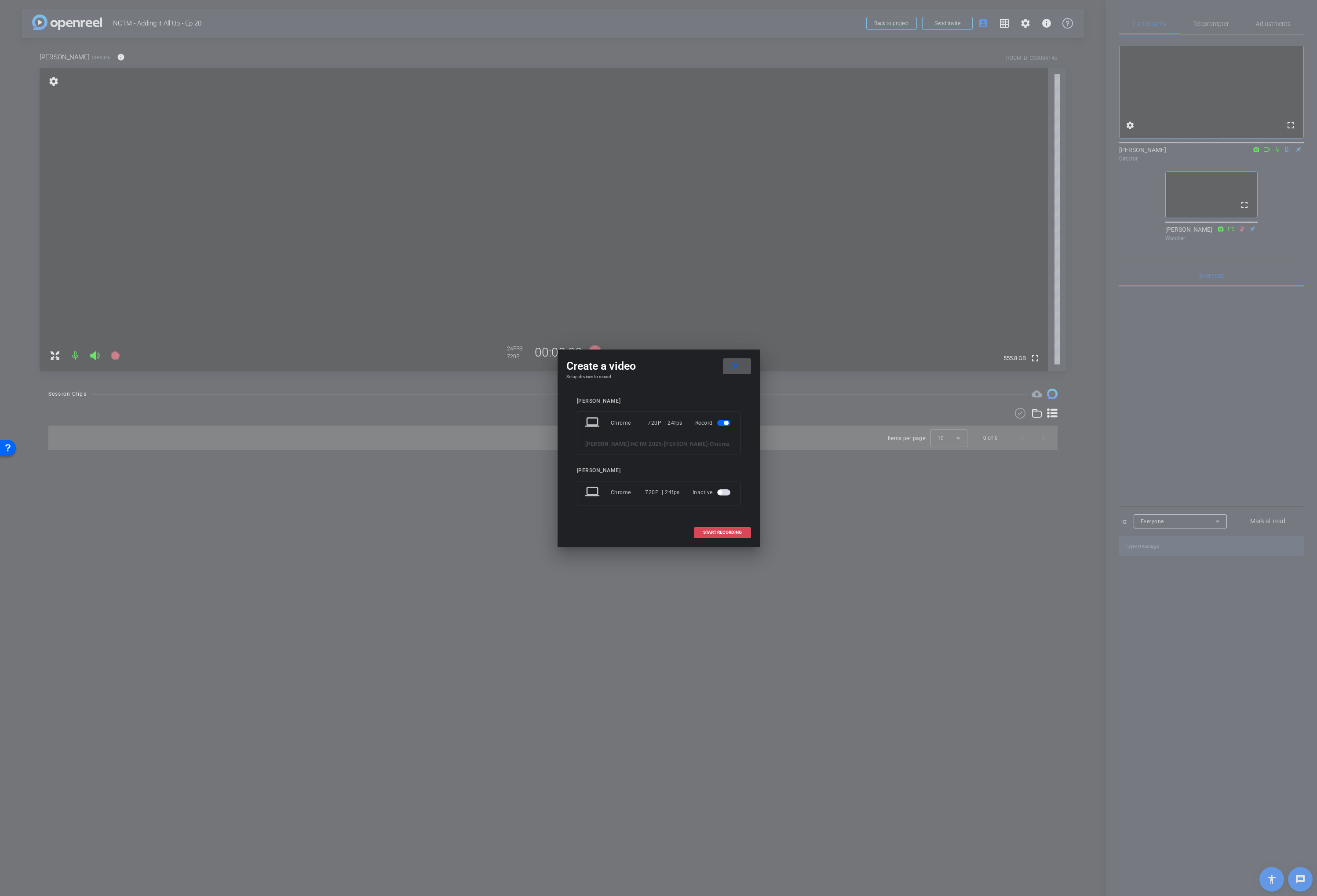
click at [719, 543] on span at bounding box center [722, 532] width 56 height 21
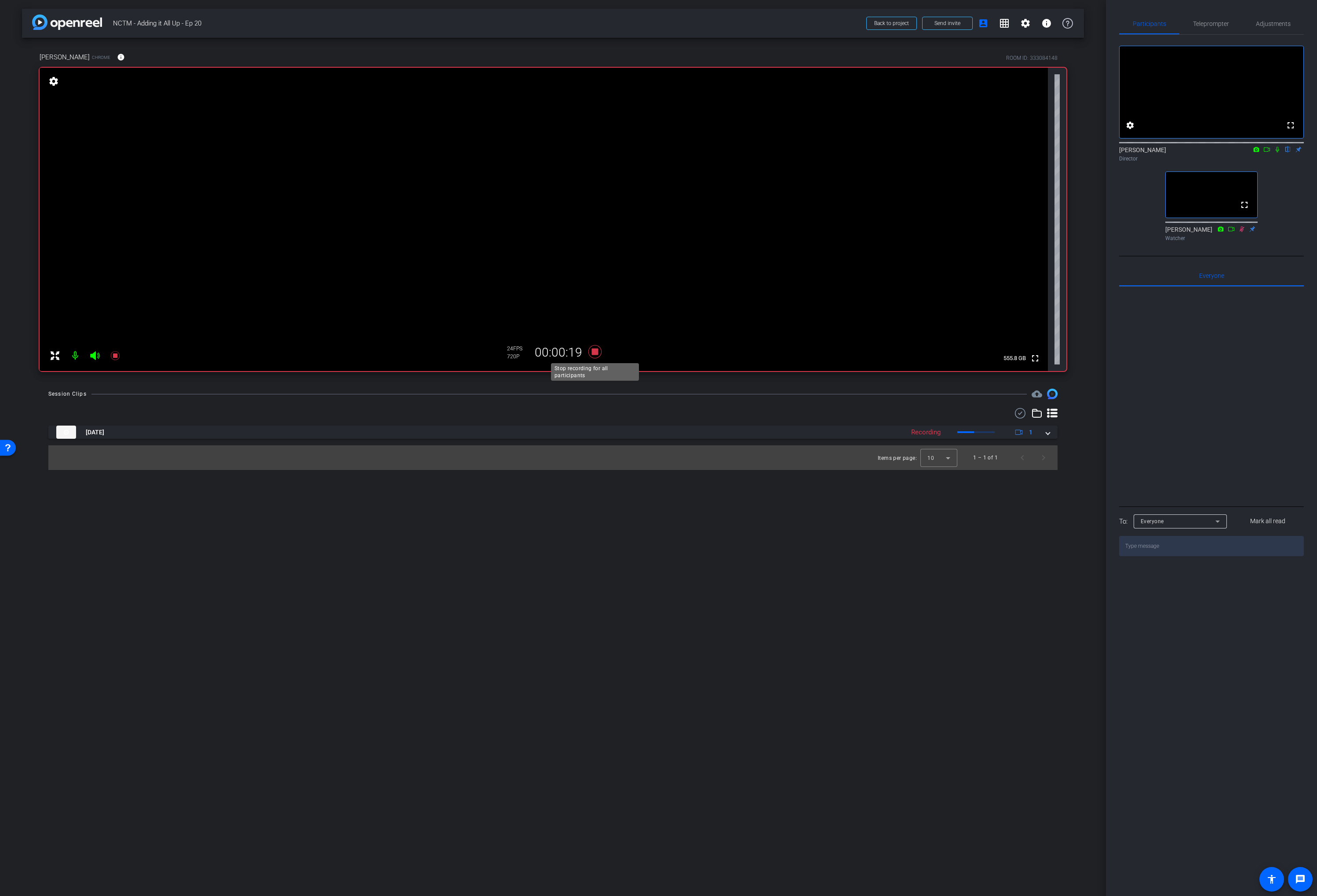
click at [595, 351] on icon at bounding box center [595, 352] width 13 height 13
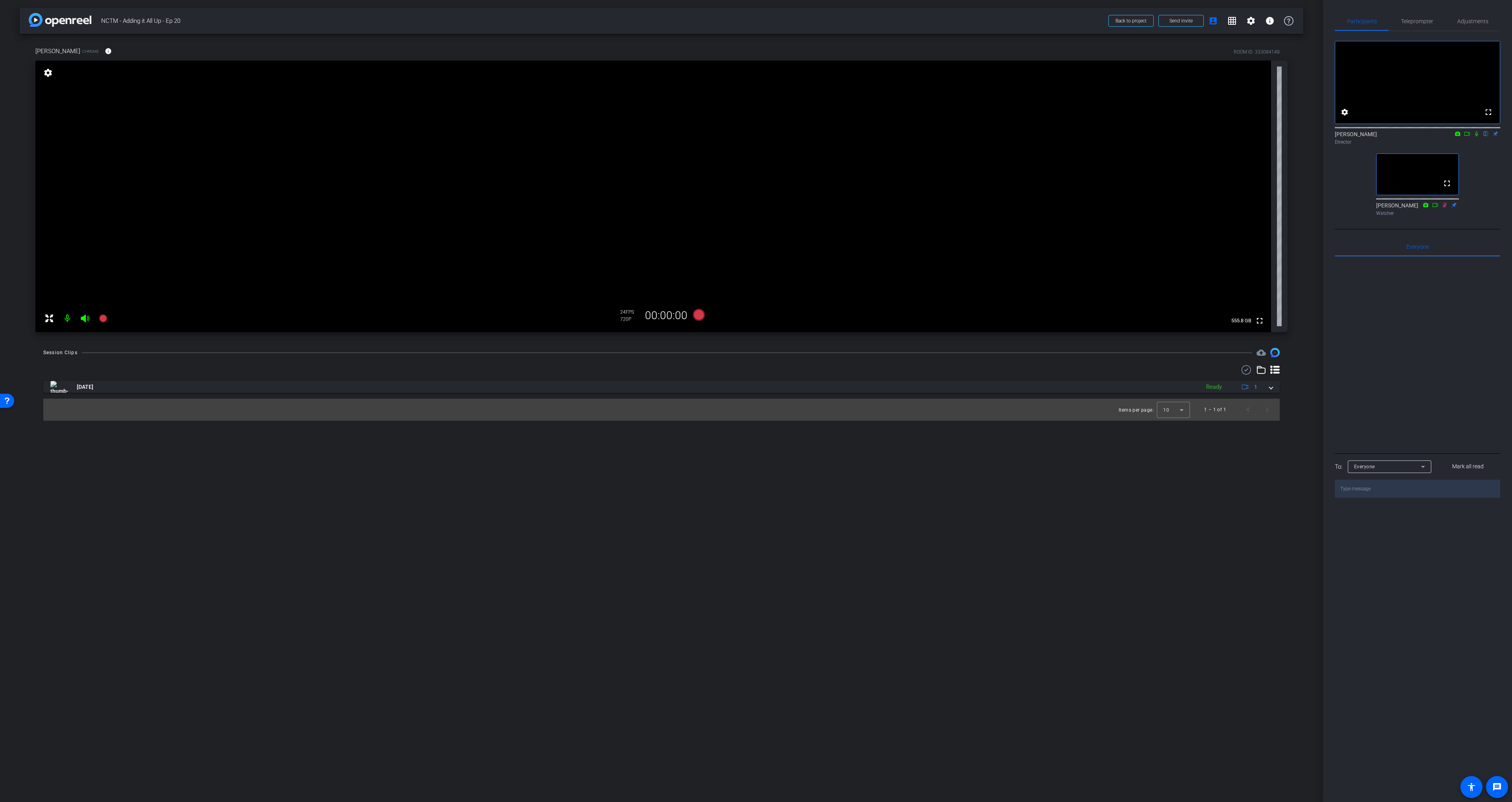
click at [733, 605] on div "arrow_back NCTM - Adding it All Up - Ep 20 Back to project Send invite account_…" at bounding box center [662, 401] width 1323 height 802
click at [681, 26] on span "NCTM - Adding it All Up - Ep 20" at bounding box center [602, 21] width 1003 height 16
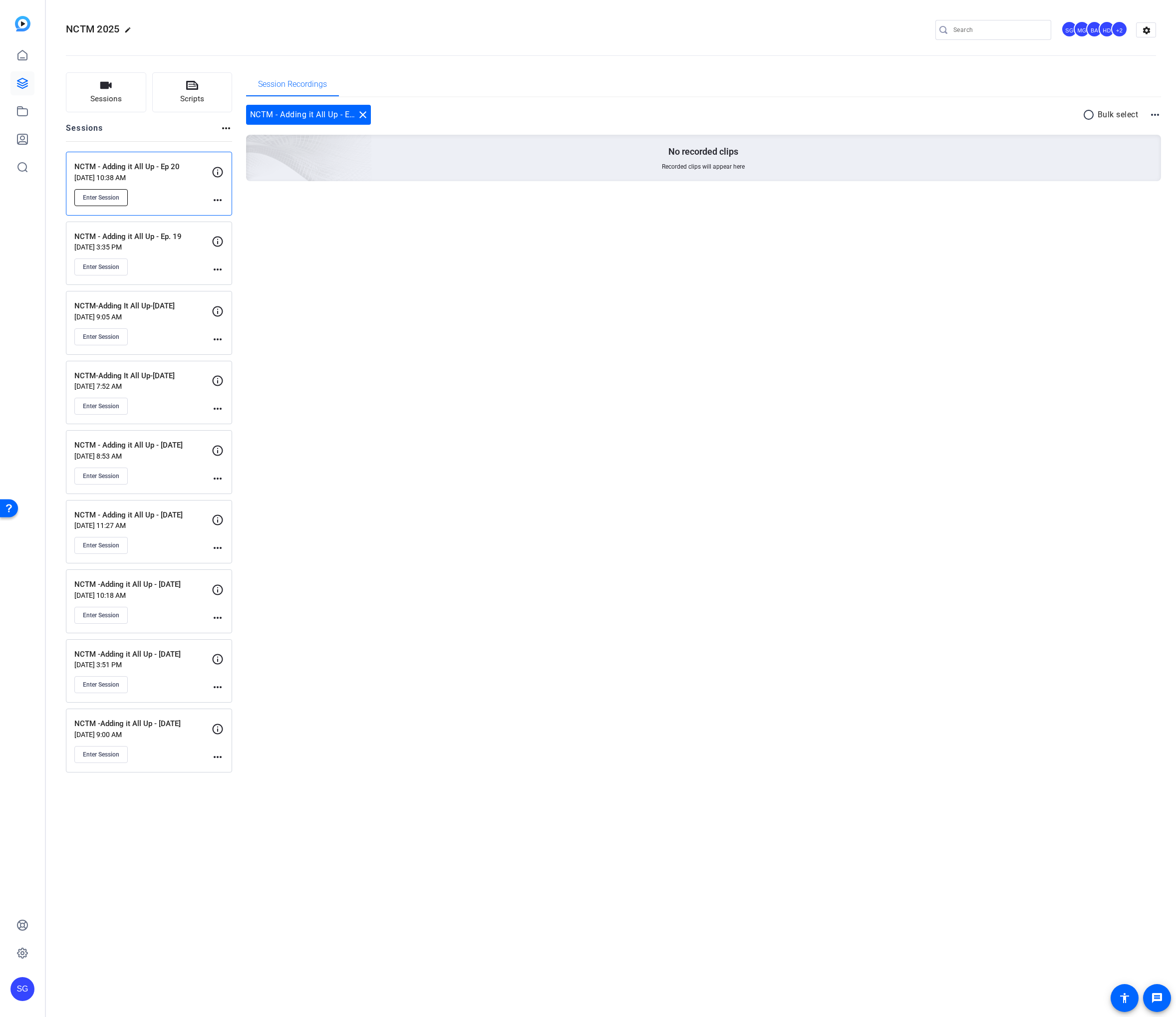
click at [96, 198] on span "Enter Session" at bounding box center [100, 197] width 36 height 8
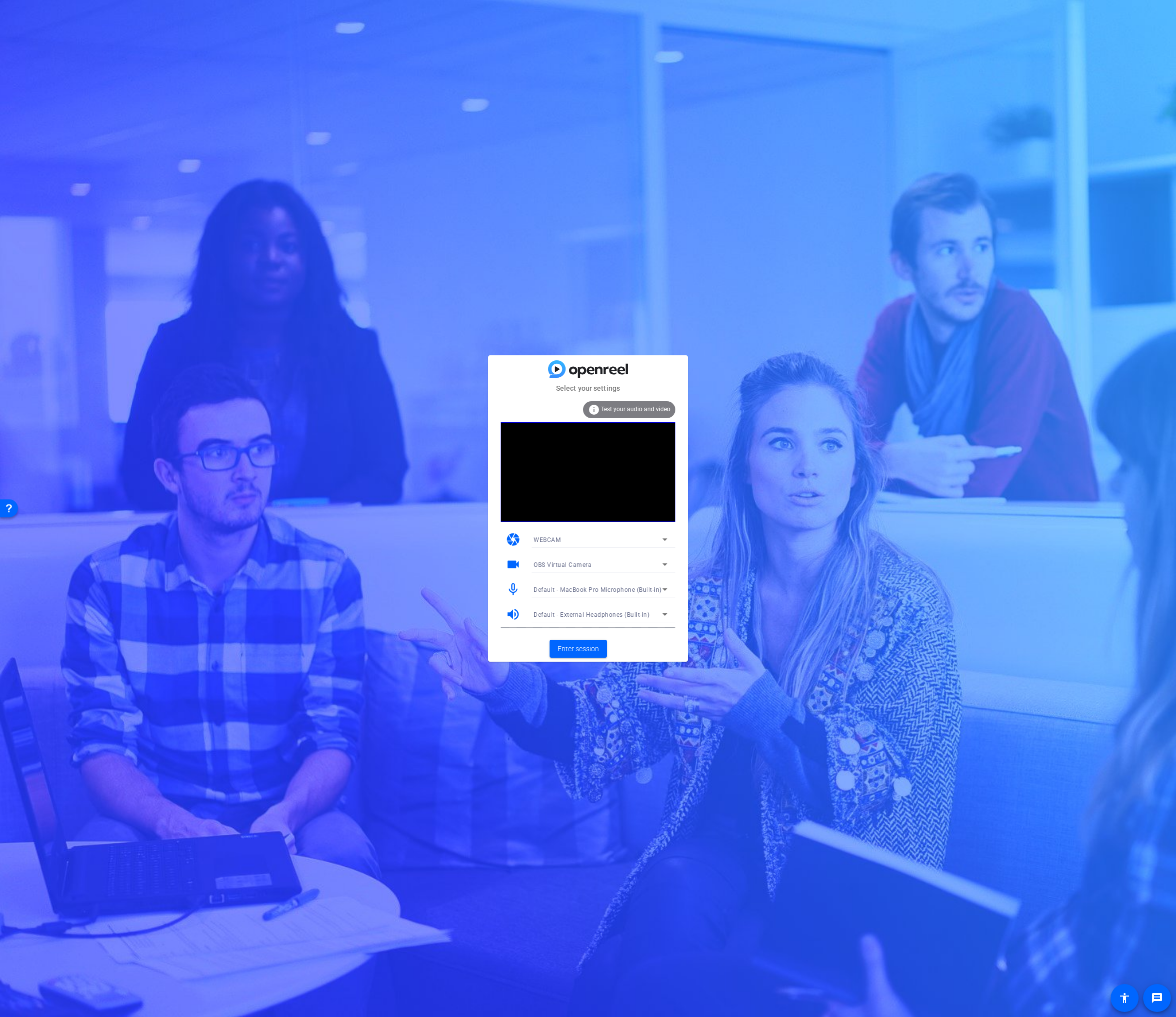
click at [556, 564] on span "OBS Virtual Camera" at bounding box center [563, 565] width 58 height 7
drag, startPoint x: 564, startPoint y: 602, endPoint x: 576, endPoint y: 617, distance: 19.2
click at [564, 602] on span "FaceTime HD Camera (3A71:F4B5)" at bounding box center [584, 600] width 100 height 12
click at [575, 644] on span "Enter session" at bounding box center [578, 649] width 42 height 10
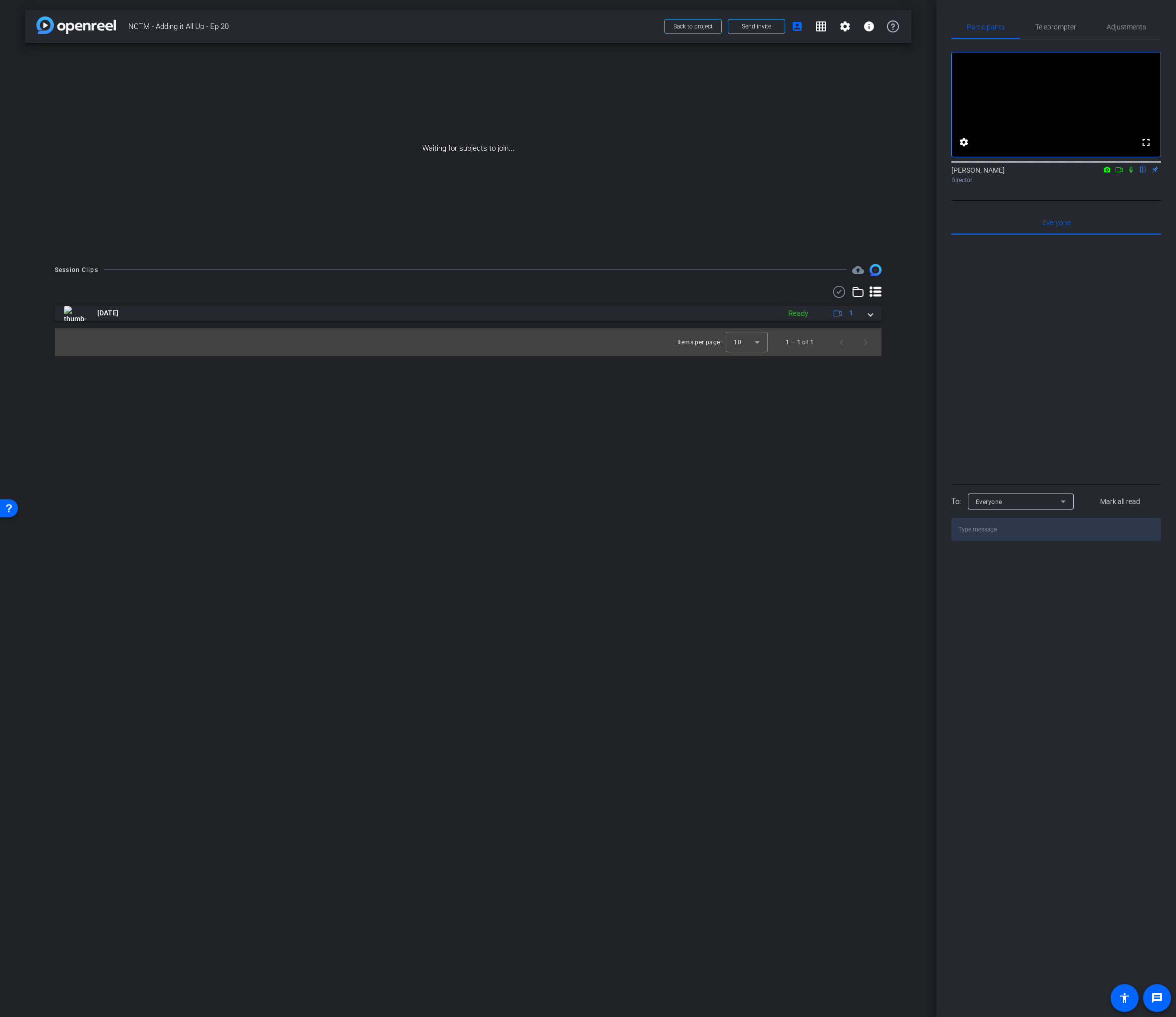
click at [1128, 173] on icon at bounding box center [1131, 169] width 8 height 7
click at [1119, 173] on icon at bounding box center [1119, 169] width 8 height 7
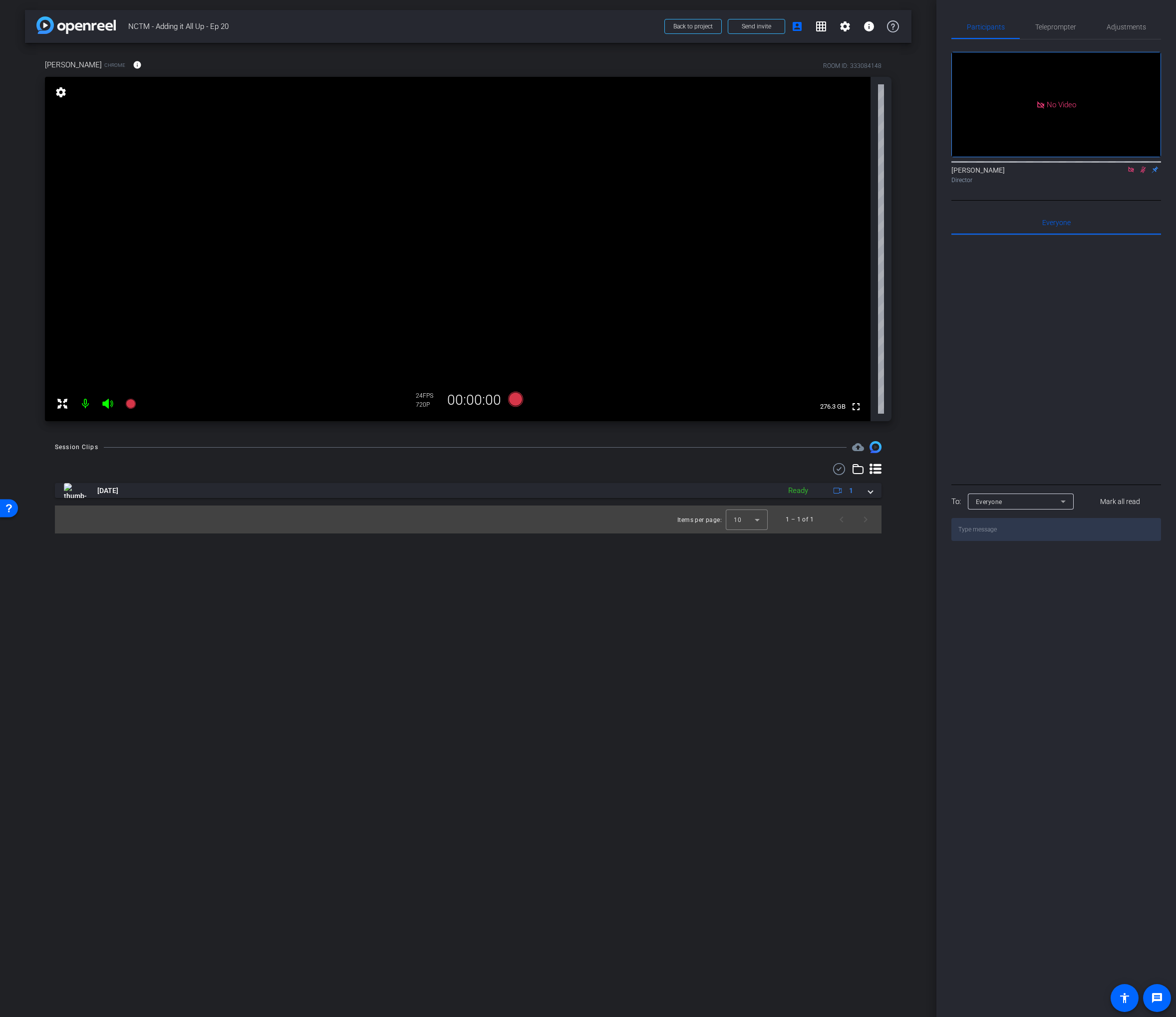
click at [1136, 174] on mat-icon at bounding box center [1131, 170] width 12 height 9
click at [1128, 173] on icon at bounding box center [1131, 169] width 8 height 7
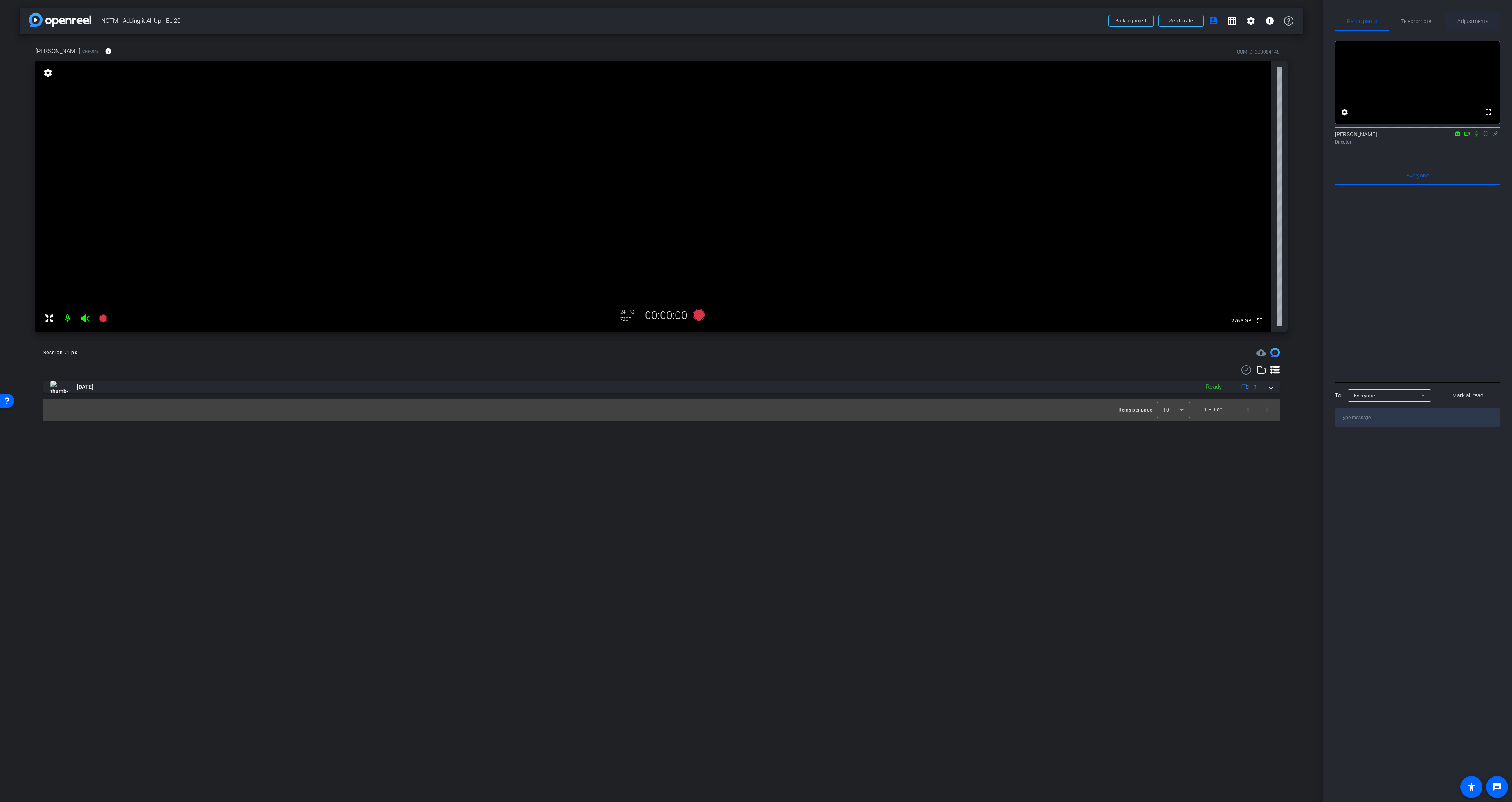
drag, startPoint x: 1467, startPoint y: 21, endPoint x: 1460, endPoint y: 26, distance: 8.6
click at [927, 21] on span "Adjustments" at bounding box center [1473, 21] width 31 height 5
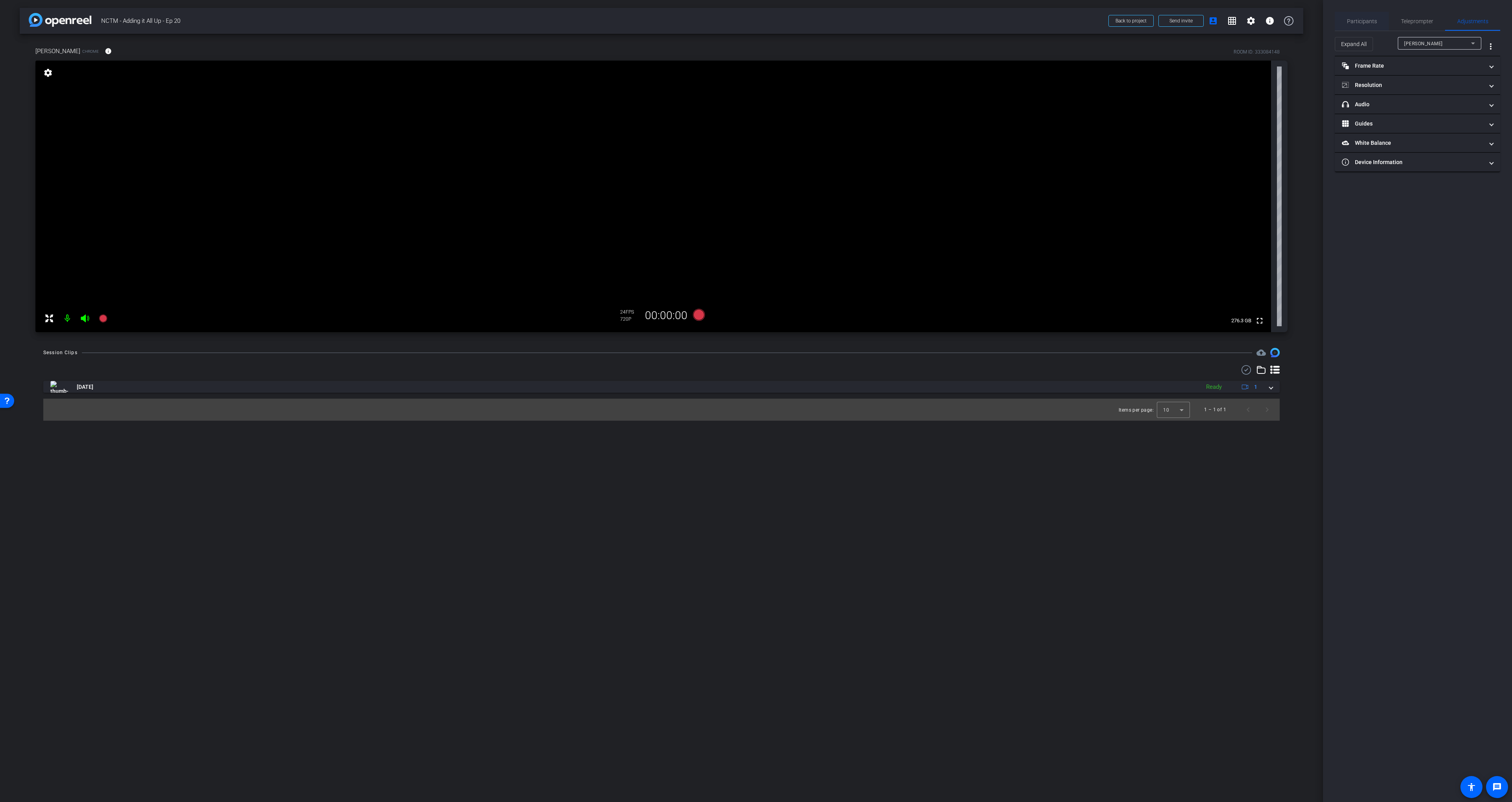
click at [927, 19] on span "Participants" at bounding box center [1362, 21] width 30 height 5
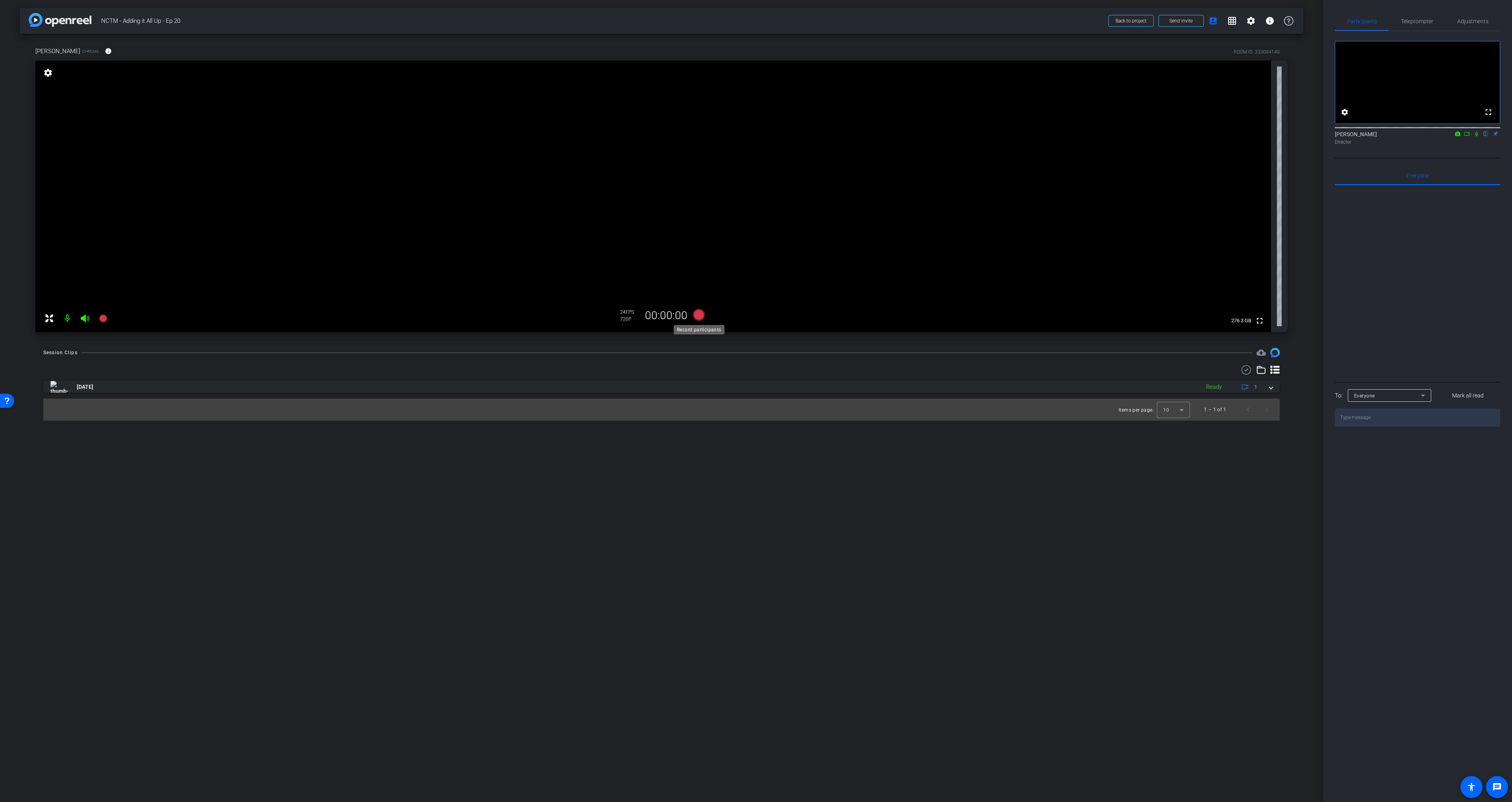
click at [699, 316] on icon at bounding box center [699, 315] width 12 height 12
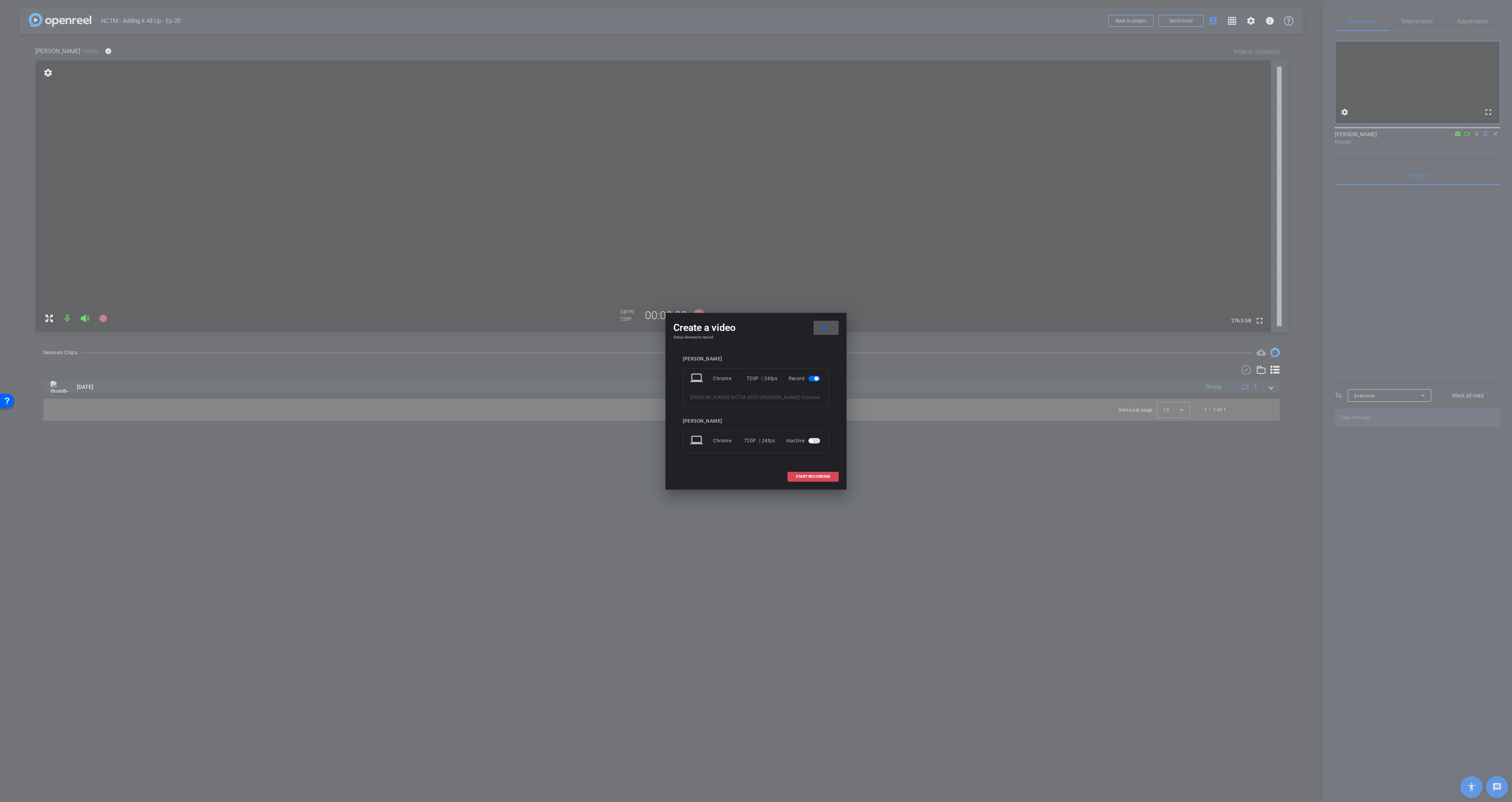
click at [811, 479] on span at bounding box center [813, 476] width 50 height 19
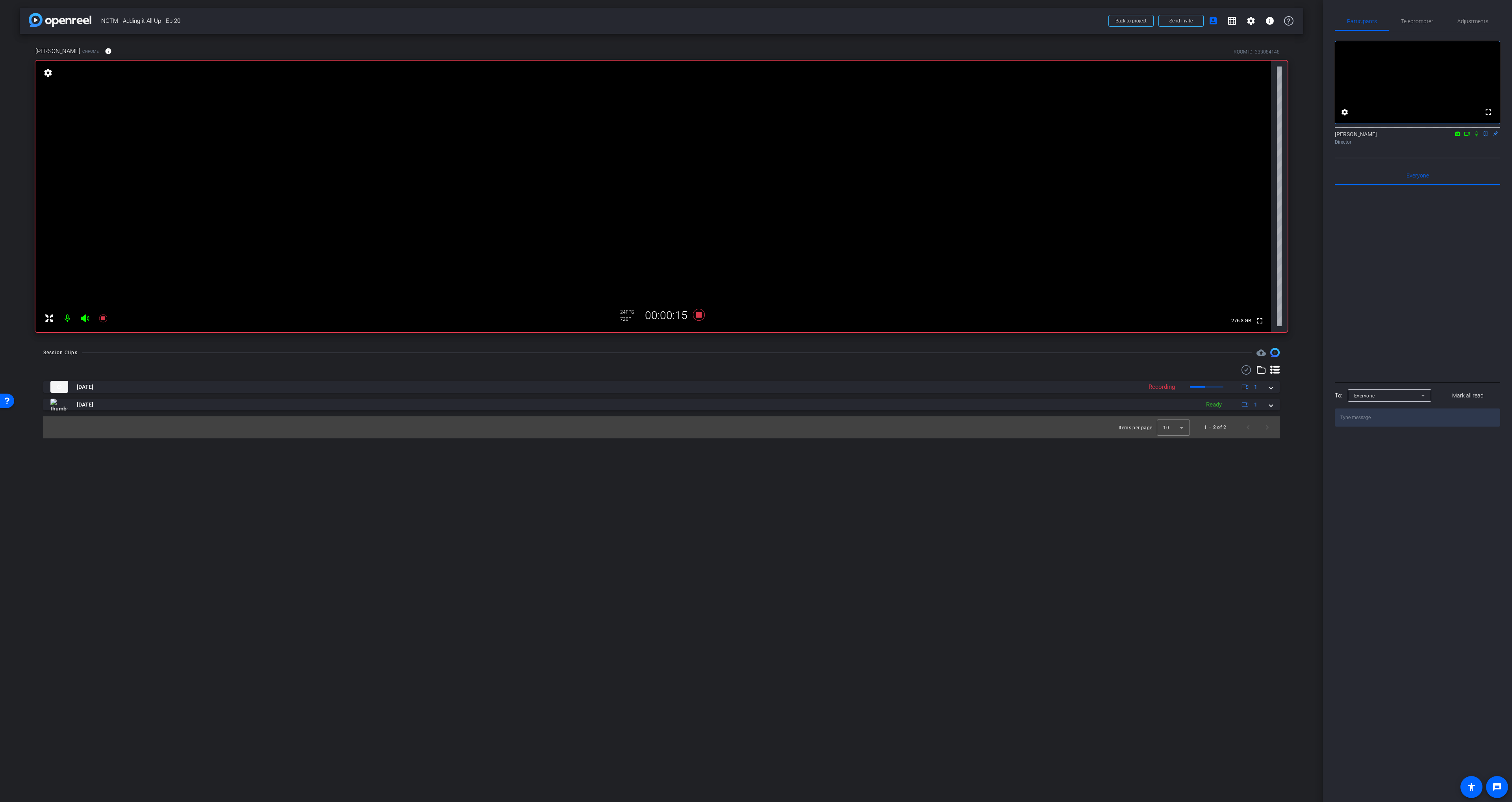
click at [696, 367] on div at bounding box center [662, 370] width 1236 height 9
click at [698, 317] on icon at bounding box center [699, 315] width 12 height 12
click at [927, 20] on span "Adjustments" at bounding box center [1473, 21] width 31 height 5
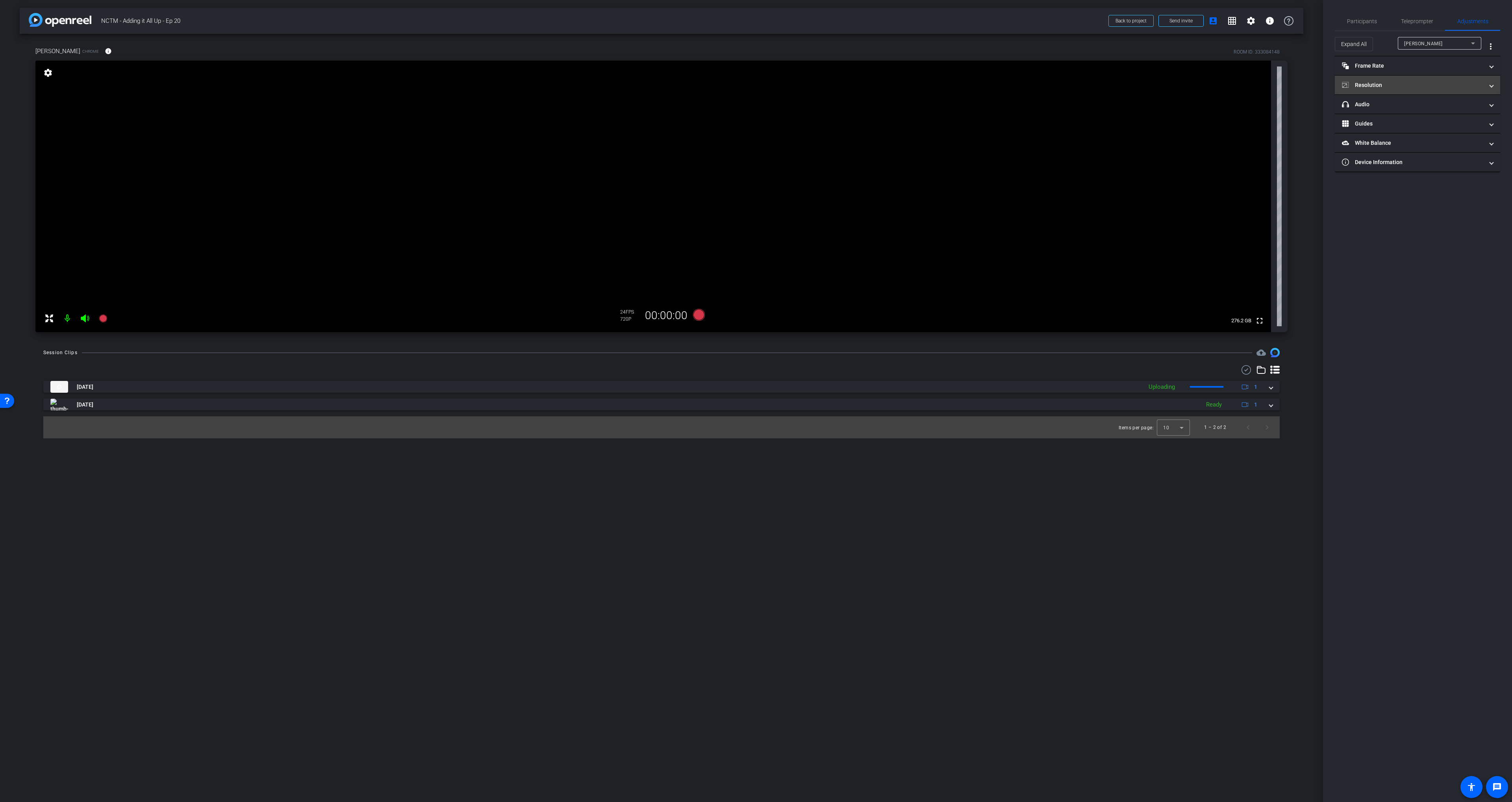
click at [927, 91] on mat-expansion-panel-header "Resolution" at bounding box center [1418, 85] width 166 height 19
click at [927, 117] on div "1080" at bounding box center [1425, 114] width 29 height 13
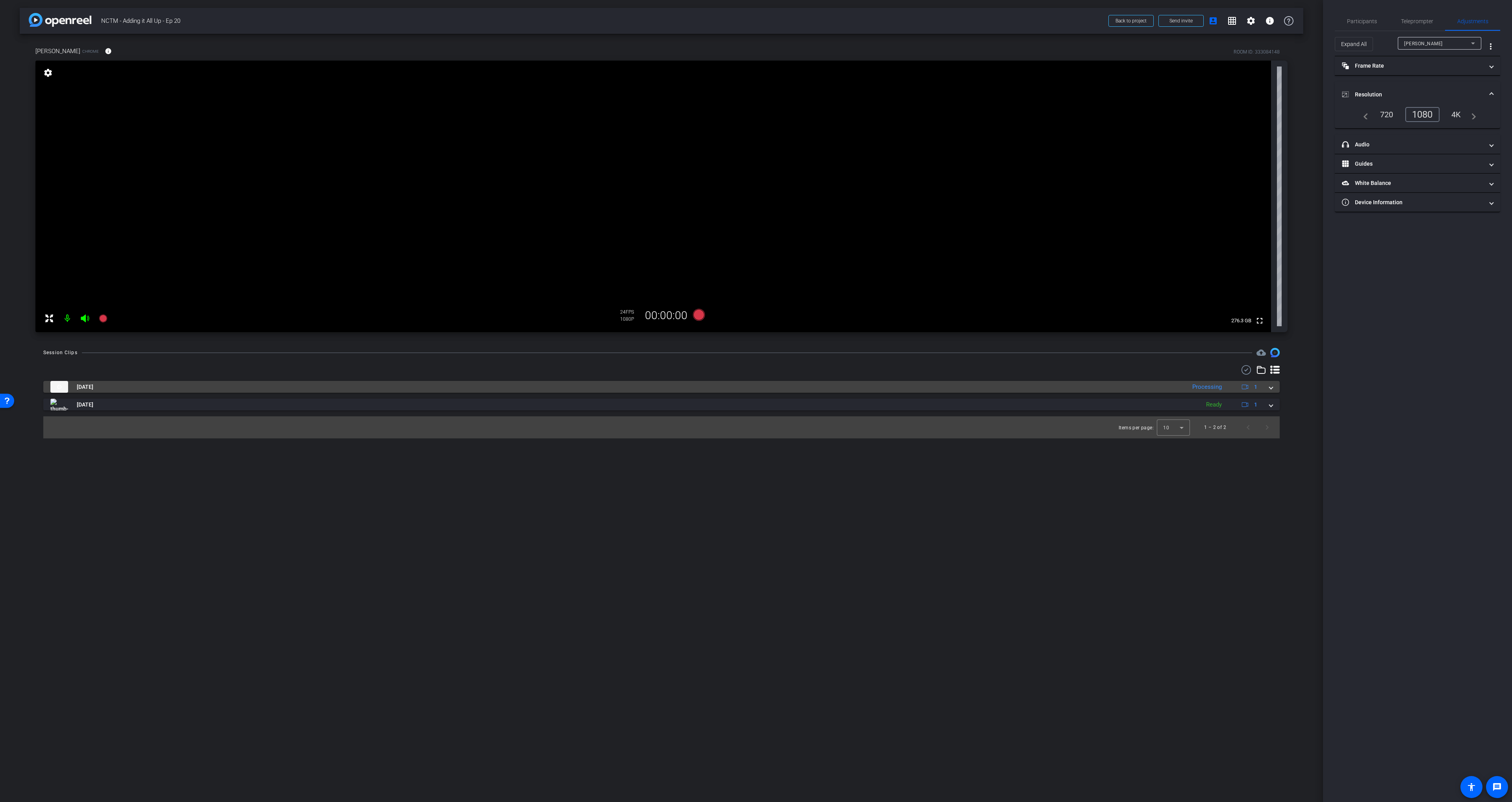
click at [927, 388] on mat-panel-title "[DATE]" at bounding box center [616, 387] width 1132 height 12
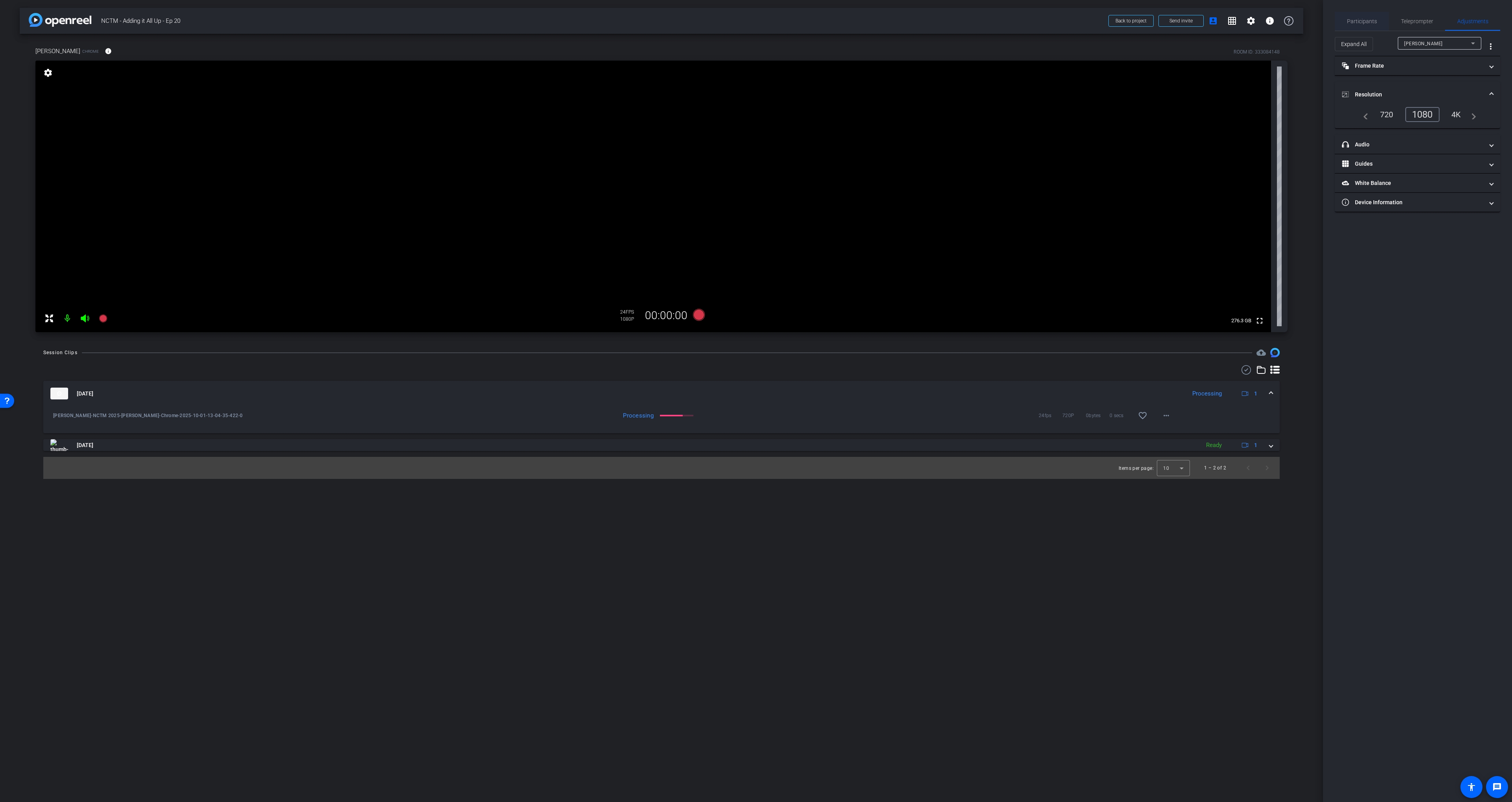
click at [927, 18] on span "Participants" at bounding box center [1362, 21] width 30 height 19
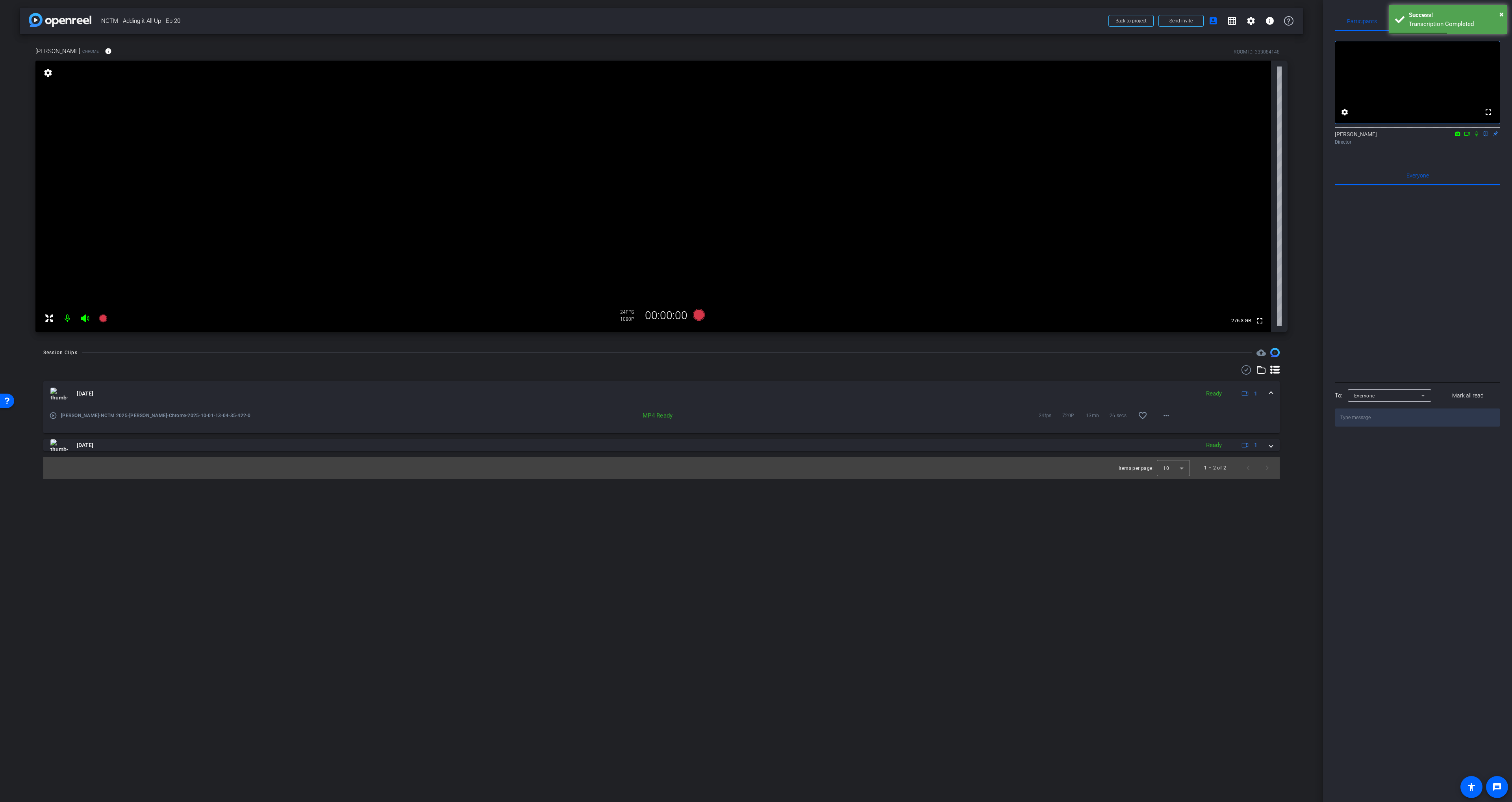
click at [52, 415] on mat-icon "play_circle_outline" at bounding box center [53, 415] width 8 height 8
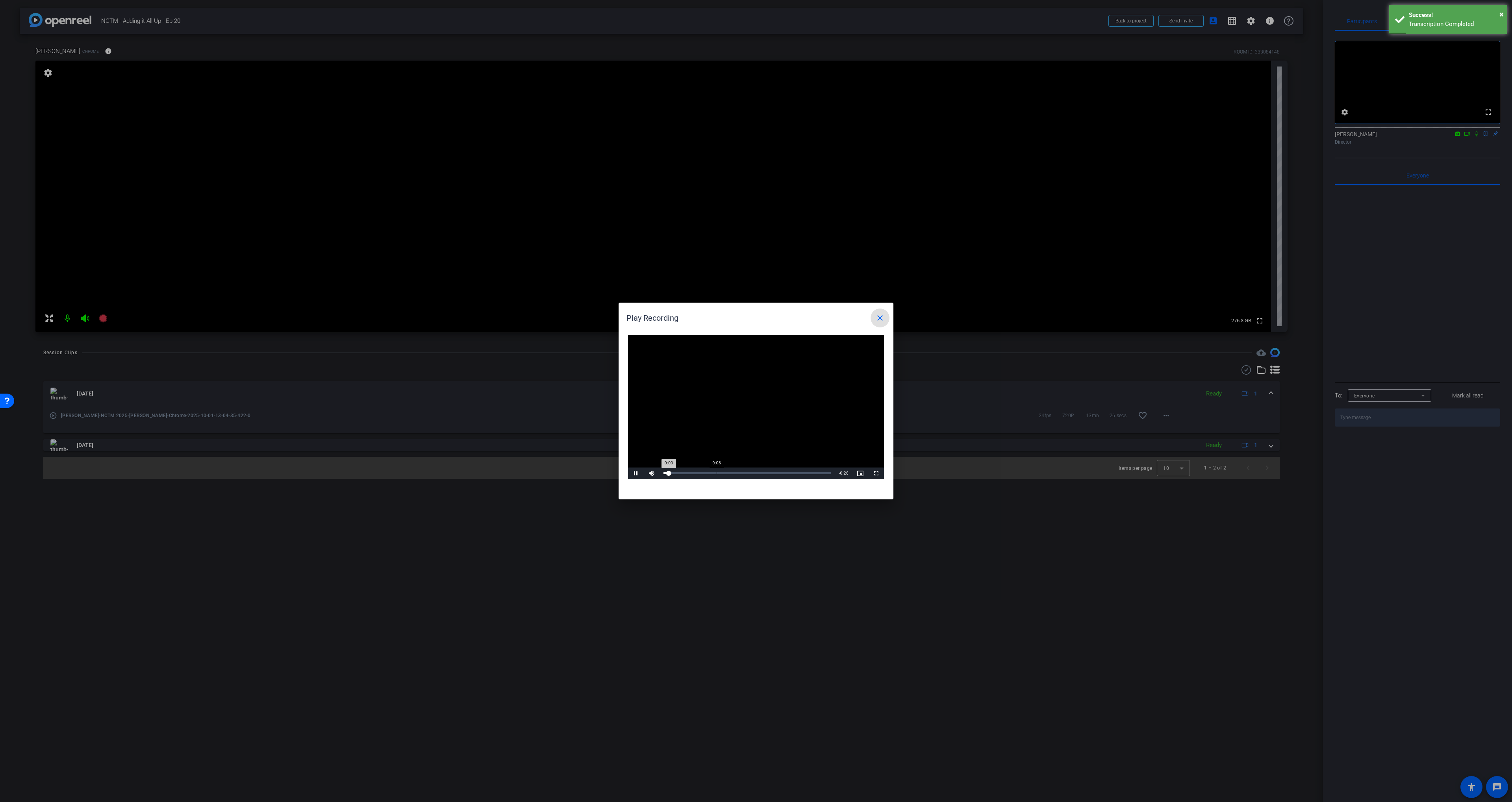
click at [716, 475] on div "Loaded : 0% 0:08 0:00" at bounding box center [747, 473] width 176 height 12
click at [731, 473] on div "Loaded : 100.00% 0:10 0:10" at bounding box center [747, 473] width 167 height 2
click at [745, 474] on div "Loaded : 100.00% 0:12 0:12" at bounding box center [747, 473] width 176 height 12
drag, startPoint x: 757, startPoint y: 475, endPoint x: 766, endPoint y: 475, distance: 9.0
click at [757, 475] on div "Loaded : 100.00% 0:14 0:13" at bounding box center [747, 473] width 176 height 12
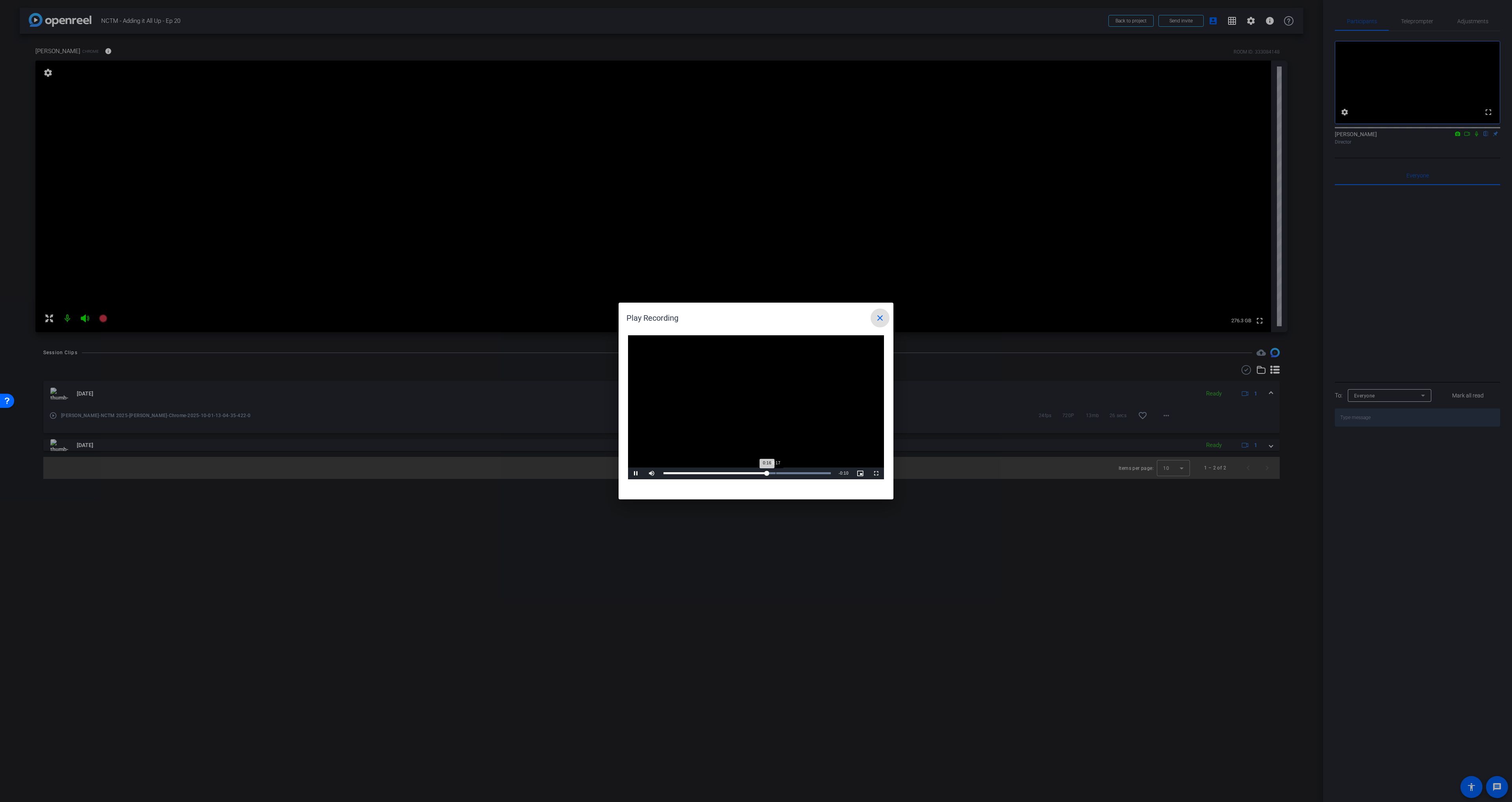
click at [776, 476] on div "Loaded : 100.00% 0:17 0:16" at bounding box center [747, 473] width 176 height 12
click at [880, 317] on mat-icon "close" at bounding box center [880, 318] width 9 height 9
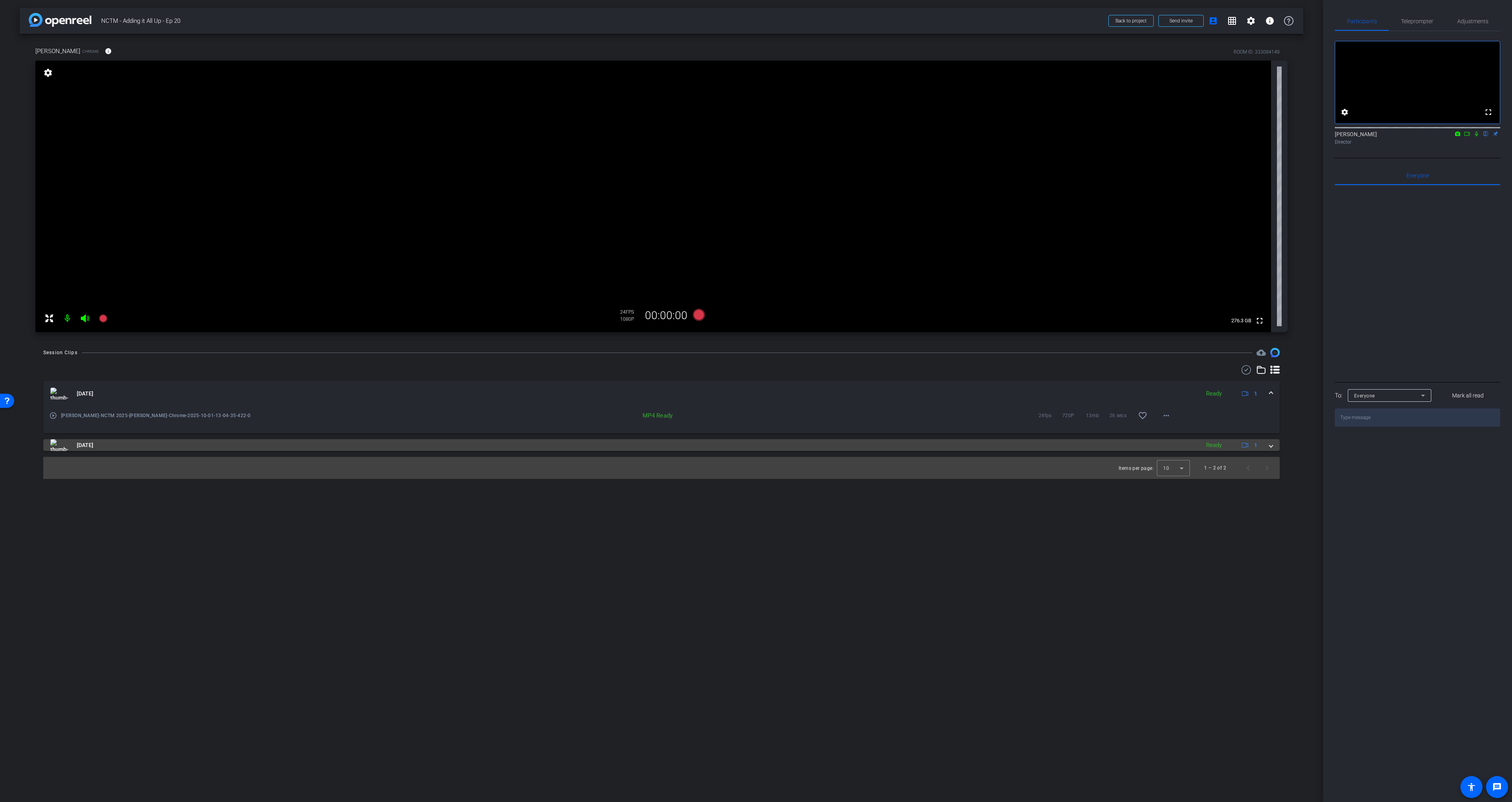
drag, startPoint x: 191, startPoint y: 437, endPoint x: 184, endPoint y: 439, distance: 7.3
click at [191, 437] on div "[DATE] Ready 1 play_circle_outline [PERSON_NAME]-NCTM 2025-[PERSON_NAME]-Chrome…" at bounding box center [662, 415] width 1236 height 70
click at [181, 441] on mat-panel-title "[DATE]" at bounding box center [623, 445] width 1145 height 12
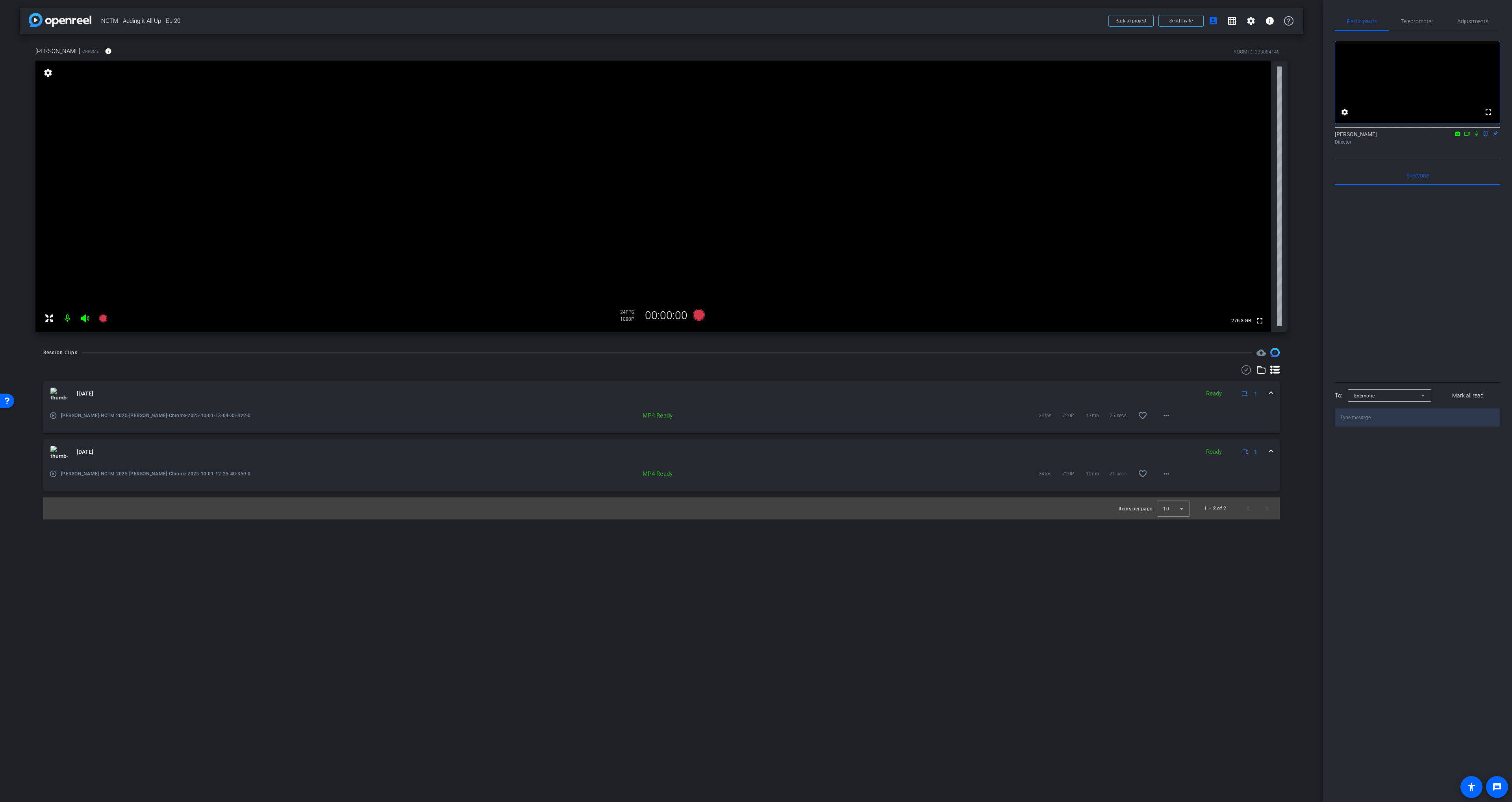
click at [54, 472] on mat-icon "play_circle_outline" at bounding box center [53, 473] width 8 height 8
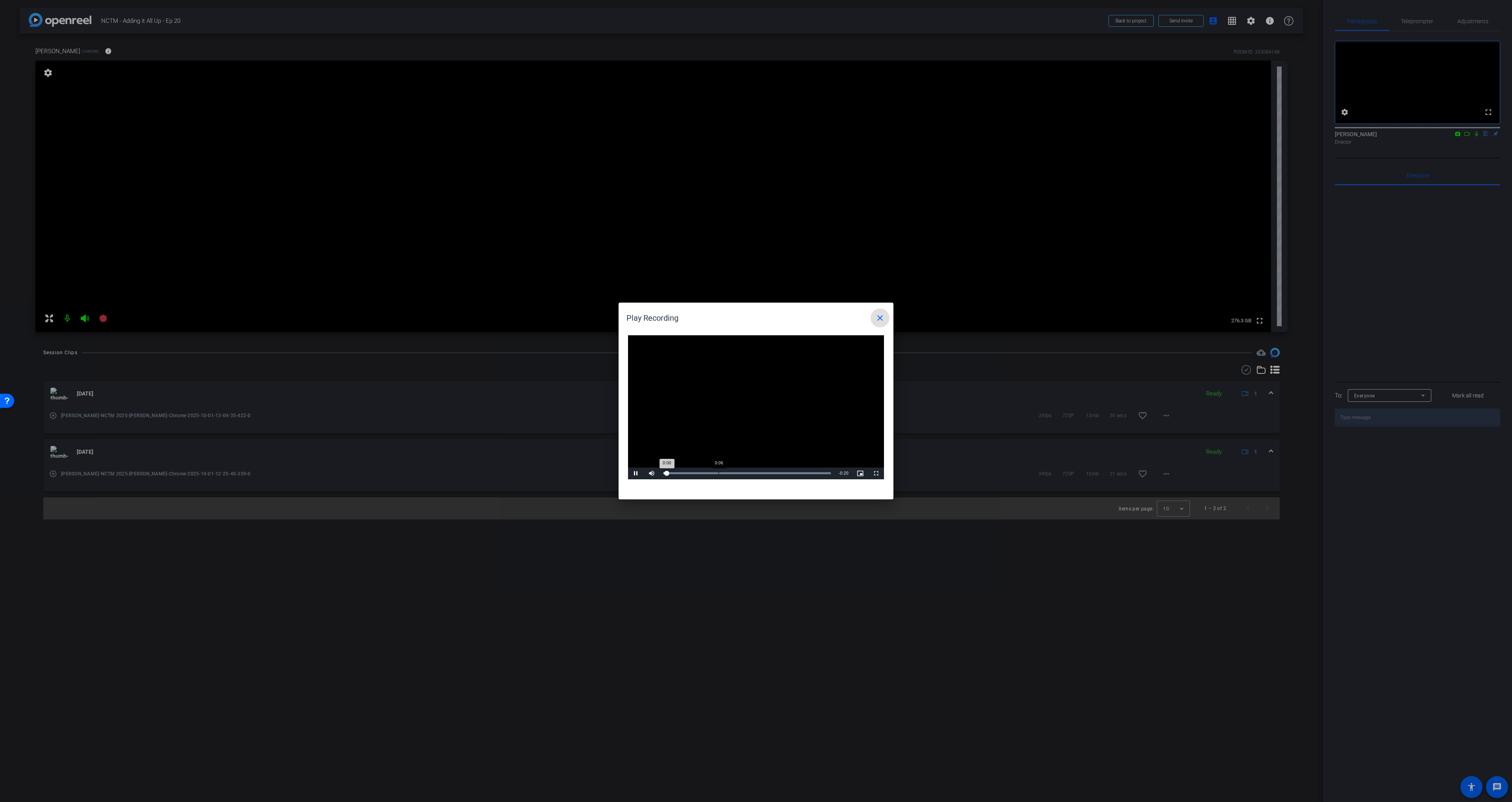
click at [729, 478] on div "Loaded : 100.00% 0:06 0:00" at bounding box center [747, 473] width 176 height 12
drag, startPoint x: 749, startPoint y: 476, endPoint x: 753, endPoint y: 476, distance: 4.0
click at [749, 476] on div "Loaded : 100.00% 0:10 0:08" at bounding box center [747, 473] width 176 height 12
click at [770, 476] on div "Loaded : 100.00% 0:13 0:13" at bounding box center [747, 473] width 176 height 12
drag, startPoint x: 883, startPoint y: 315, endPoint x: 930, endPoint y: 307, distance: 47.7
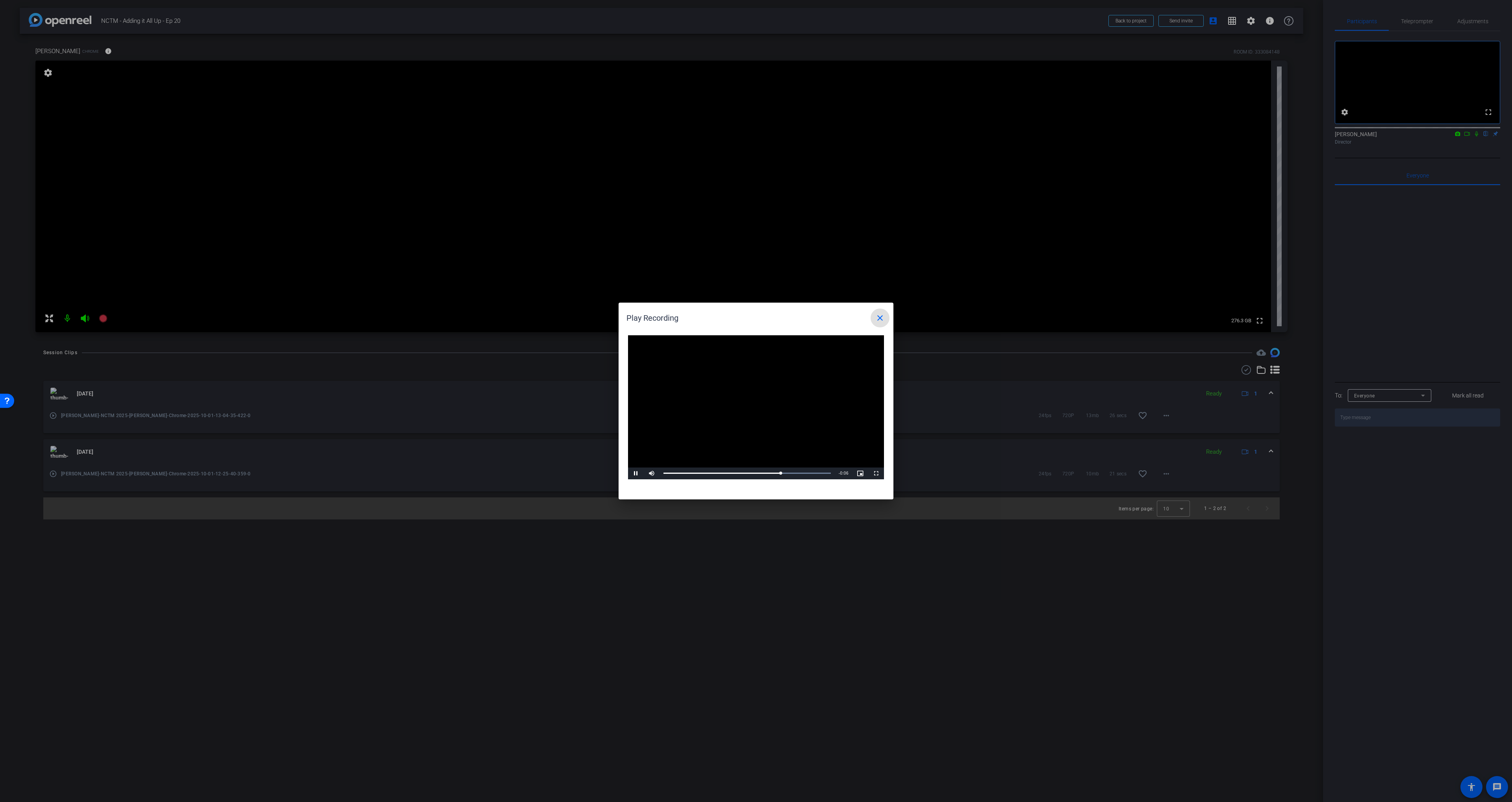
click at [883, 315] on mat-icon "close" at bounding box center [880, 318] width 9 height 9
